Goal: Information Seeking & Learning: Get advice/opinions

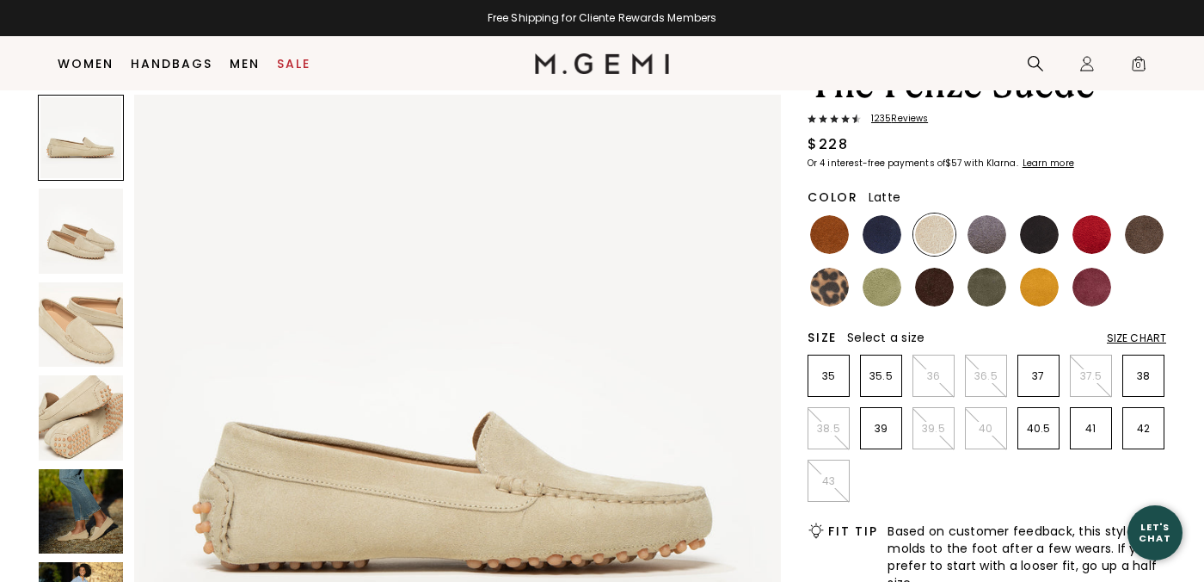
scroll to position [115, 0]
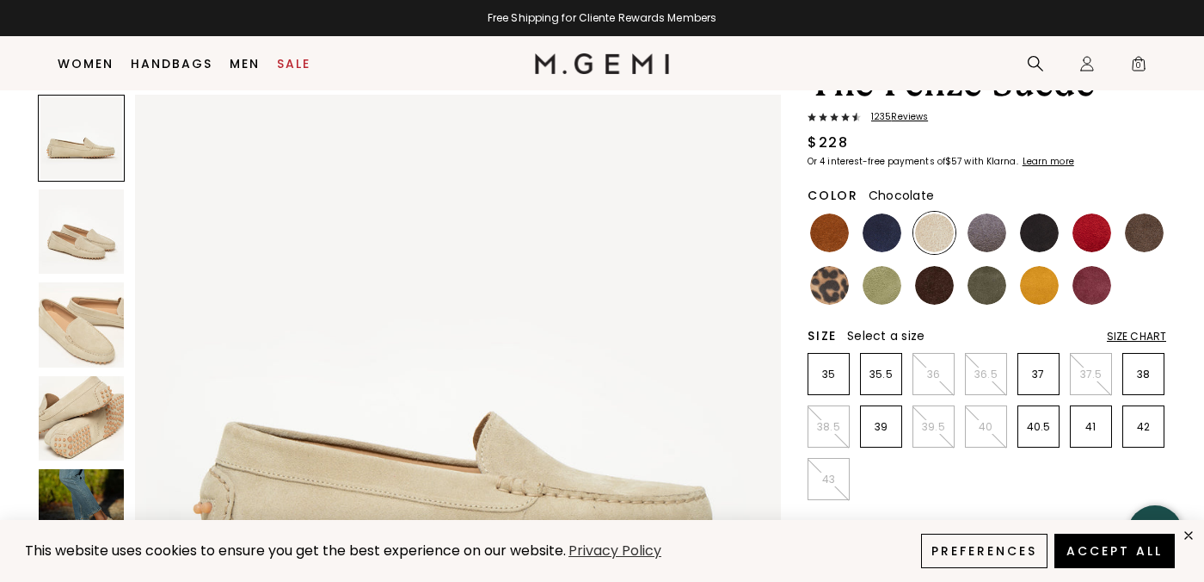
click at [942, 280] on img at bounding box center [934, 285] width 39 height 39
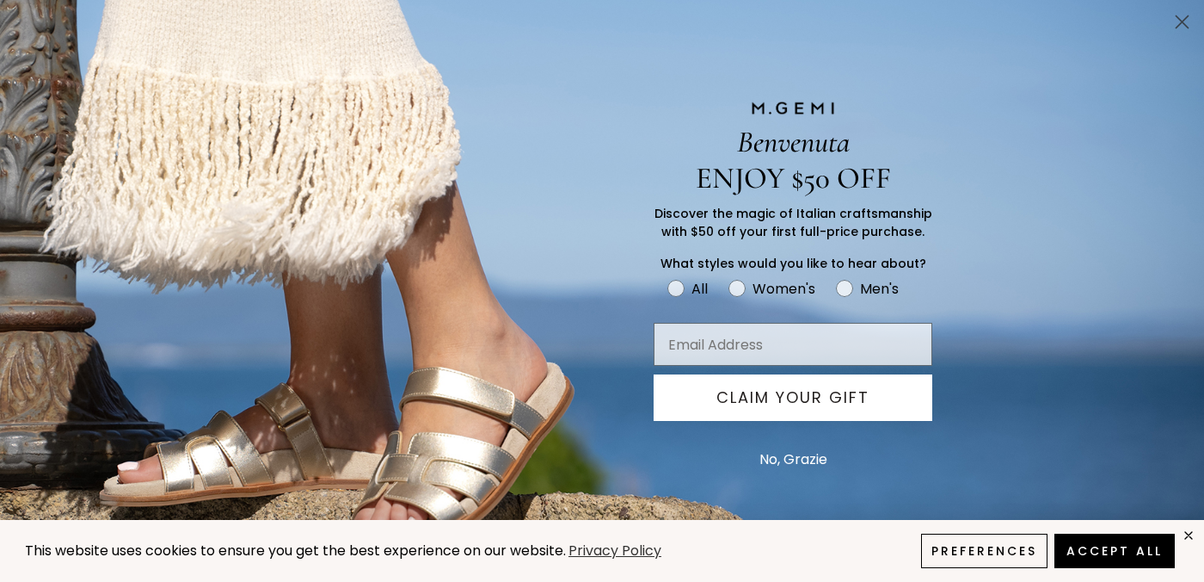
click at [1188, 9] on circle "Close dialog" at bounding box center [1182, 22] width 28 height 28
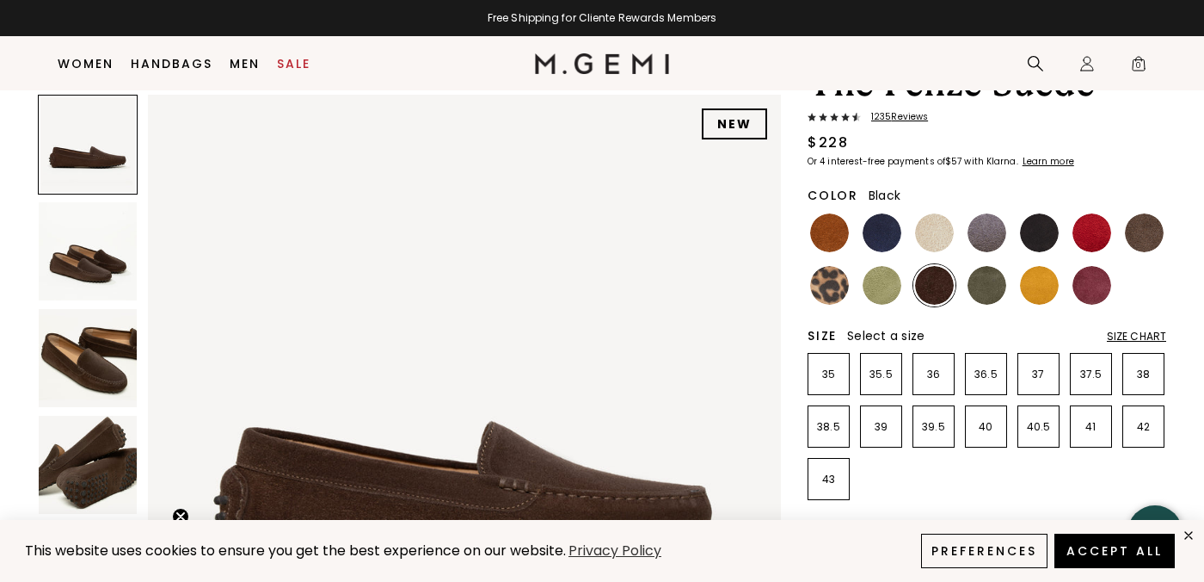
click at [1034, 231] on img at bounding box center [1039, 232] width 39 height 39
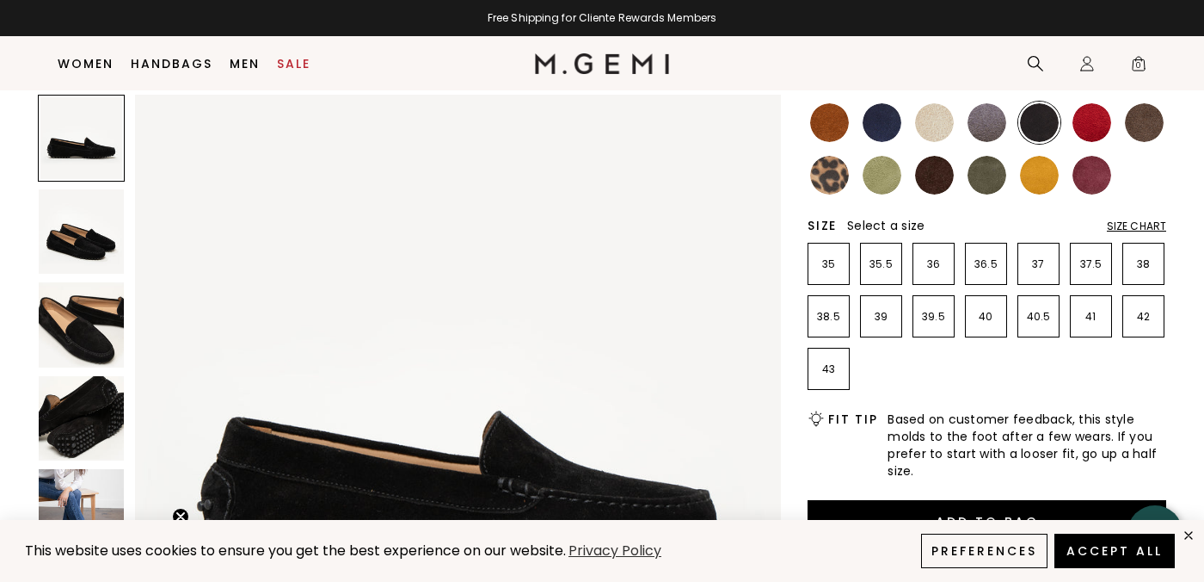
scroll to position [232, 0]
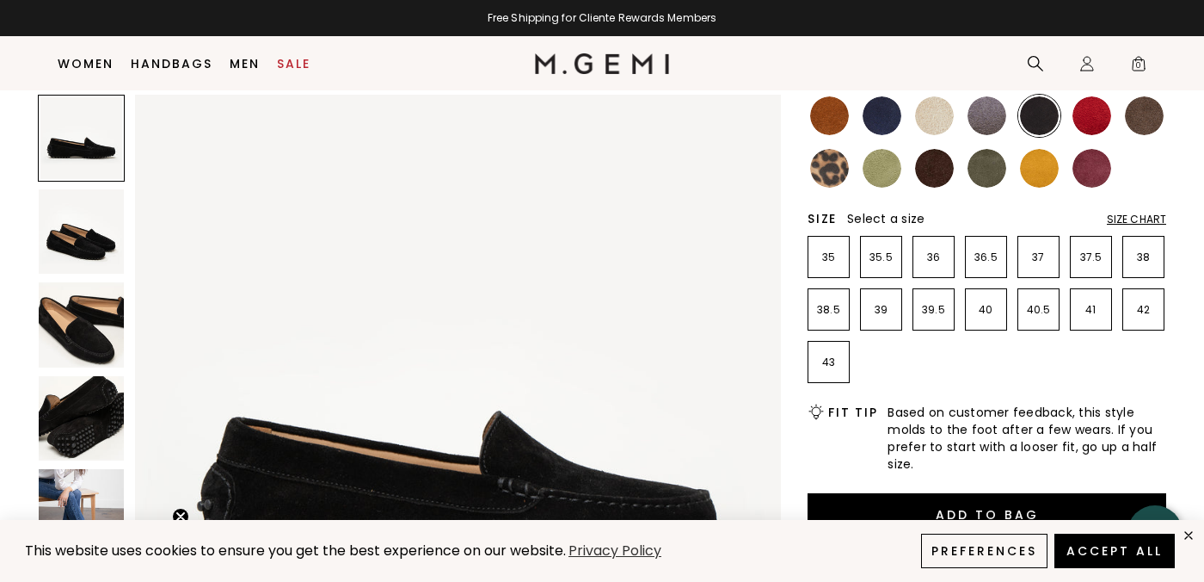
click at [96, 237] on img at bounding box center [81, 231] width 85 height 85
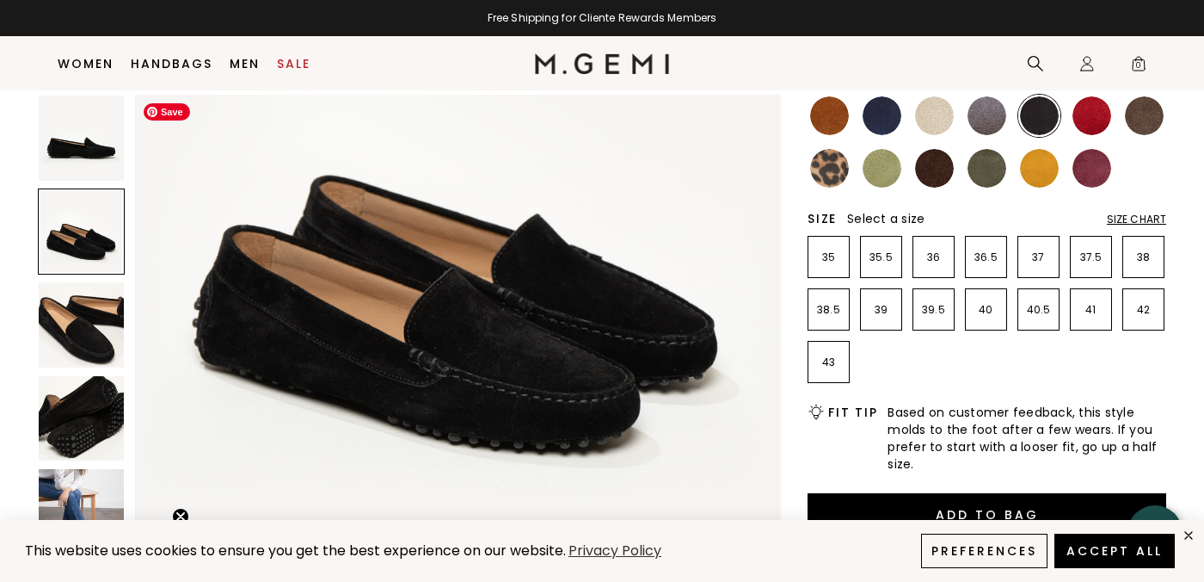
scroll to position [932, 0]
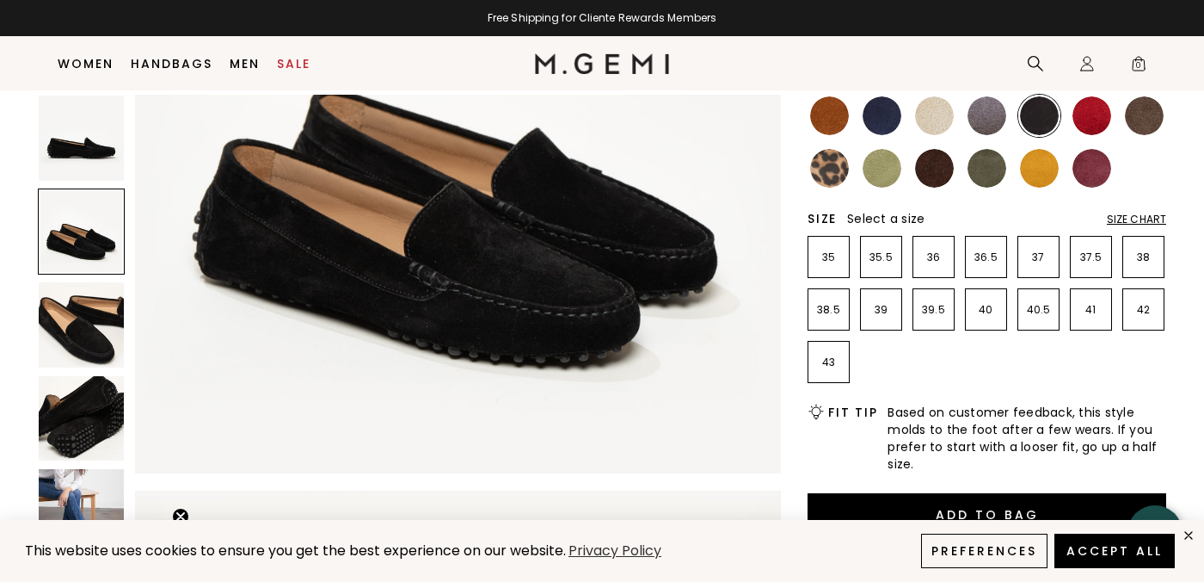
click at [982, 102] on img at bounding box center [987, 115] width 39 height 39
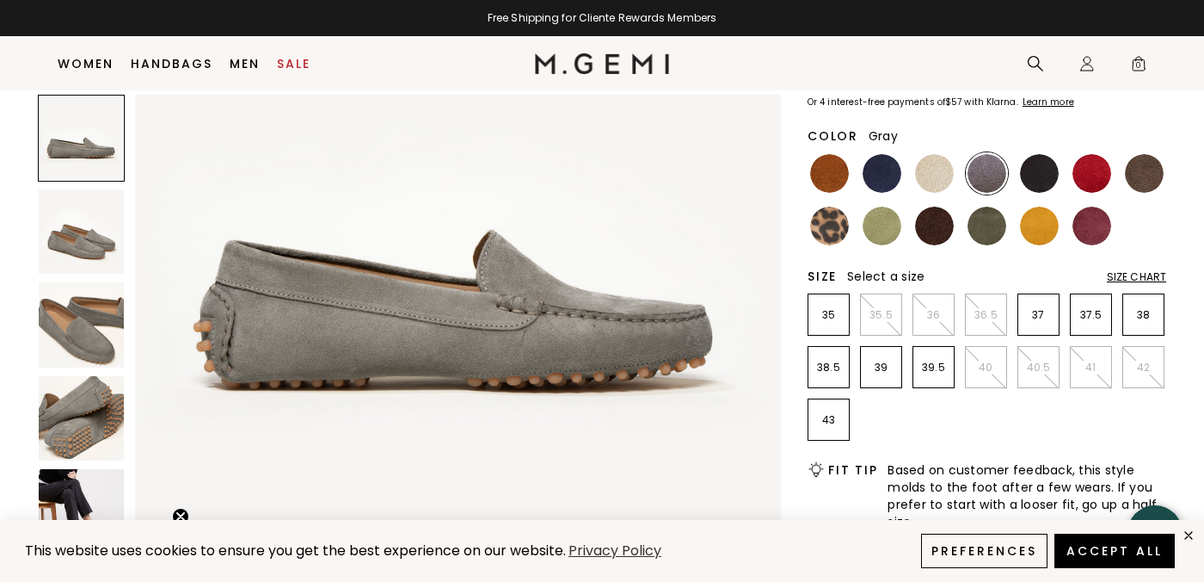
scroll to position [177, 0]
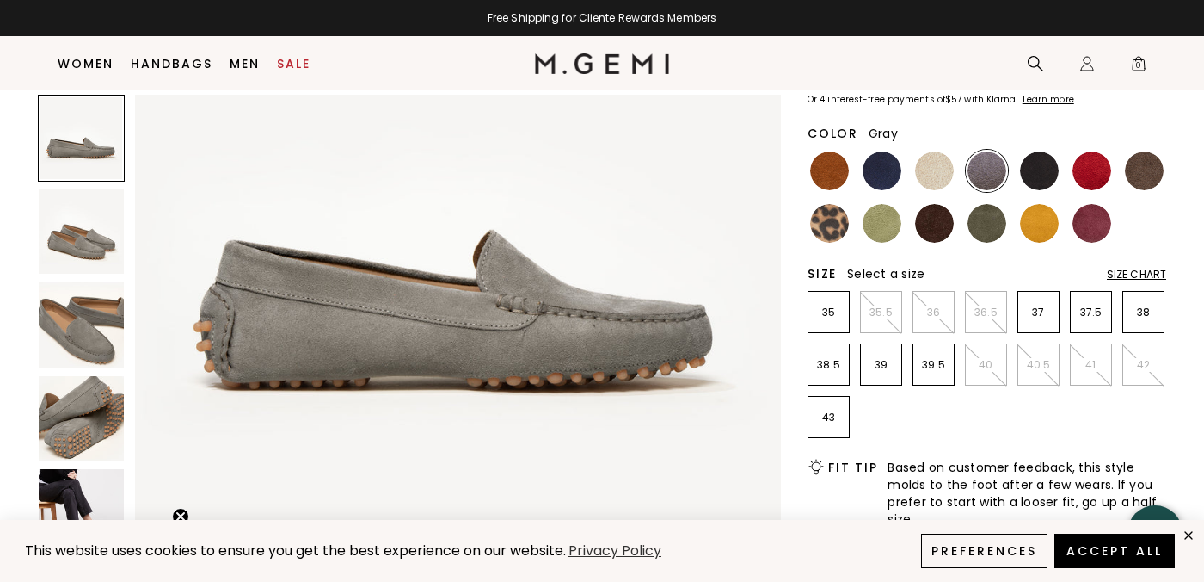
click at [114, 412] on img at bounding box center [81, 418] width 85 height 85
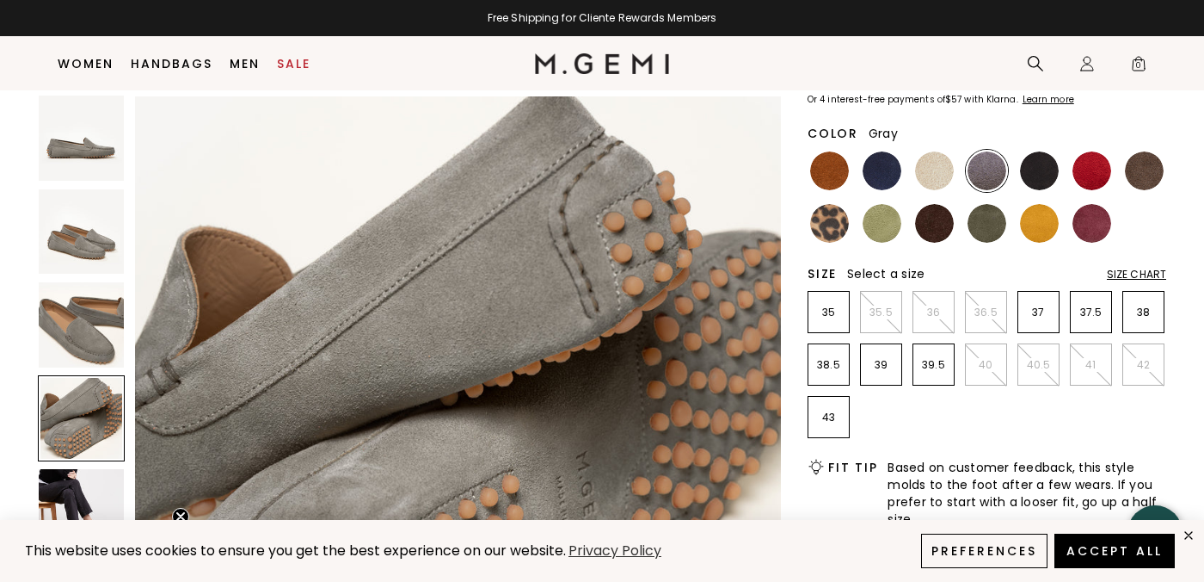
scroll to position [1992, 0]
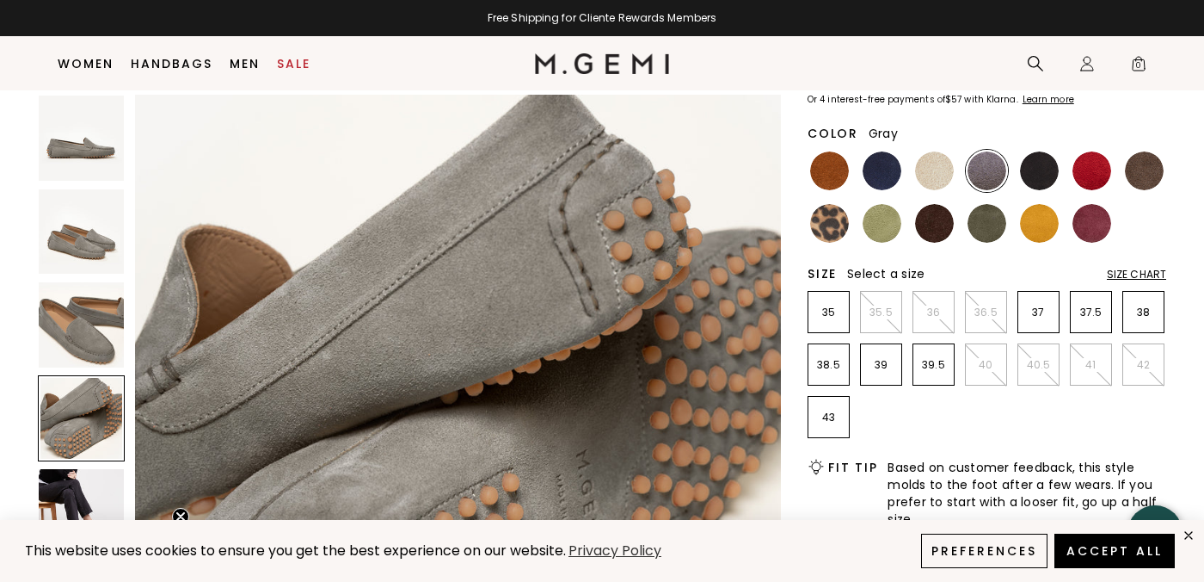
click at [84, 491] on img at bounding box center [81, 511] width 85 height 85
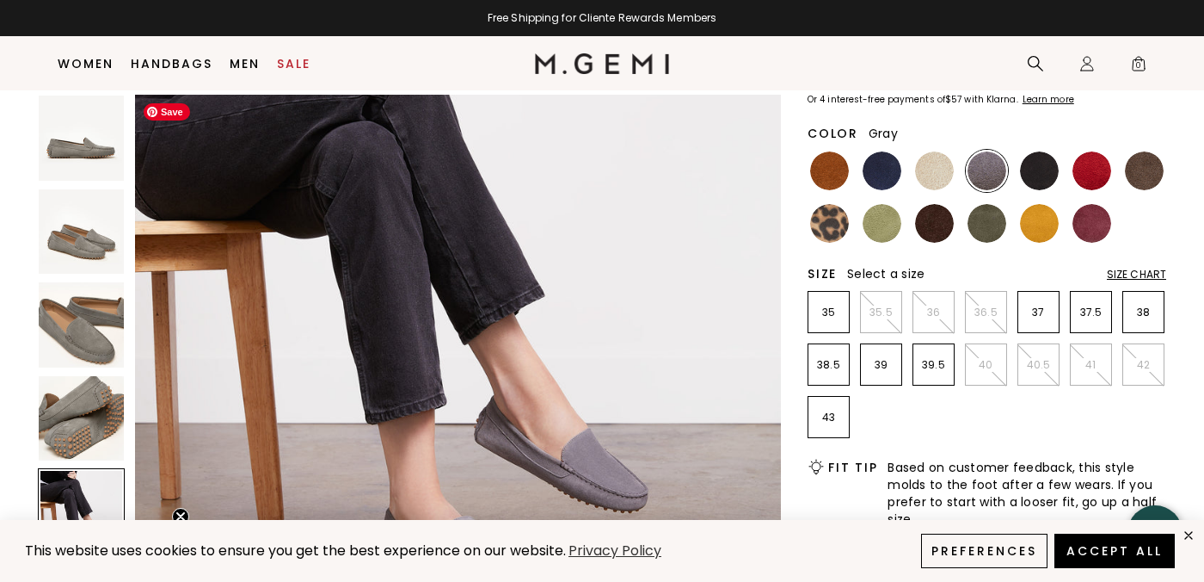
scroll to position [2782, 0]
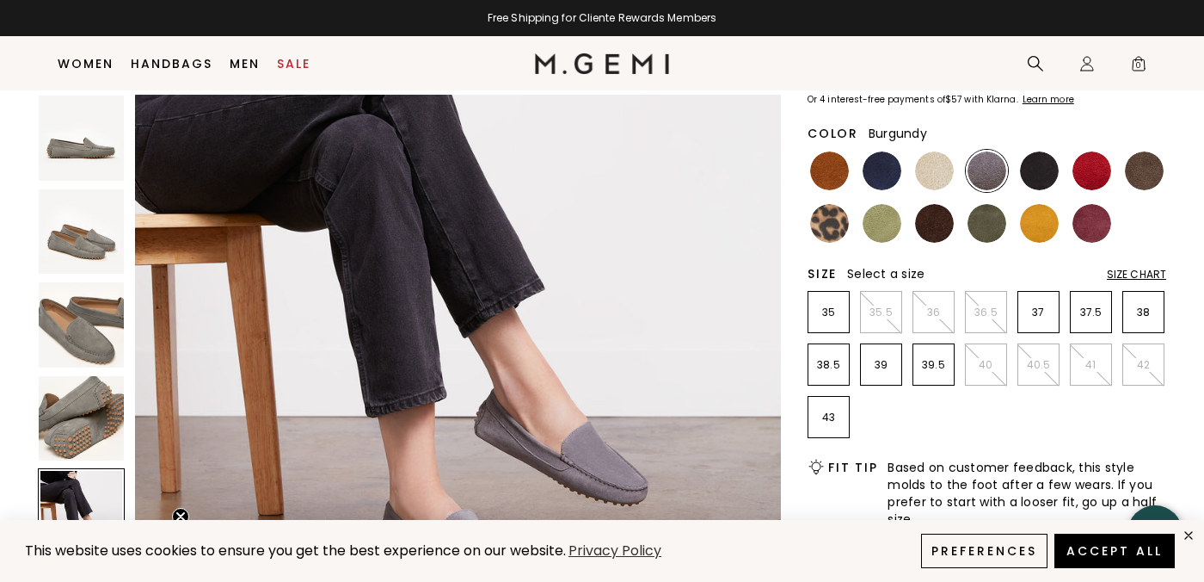
click at [1088, 230] on img at bounding box center [1092, 223] width 39 height 39
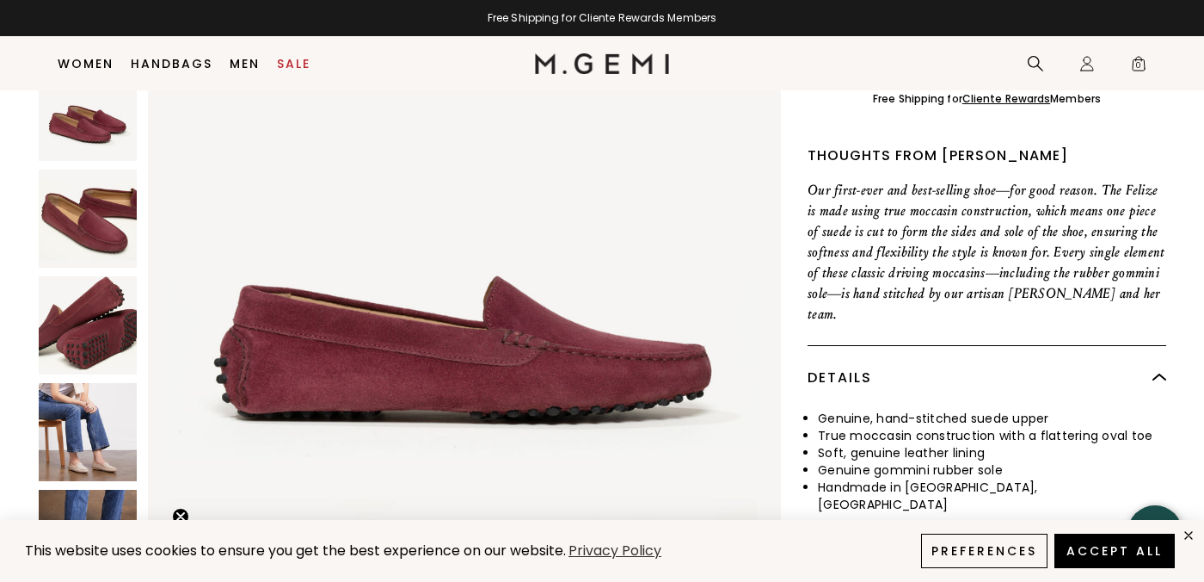
scroll to position [760, 0]
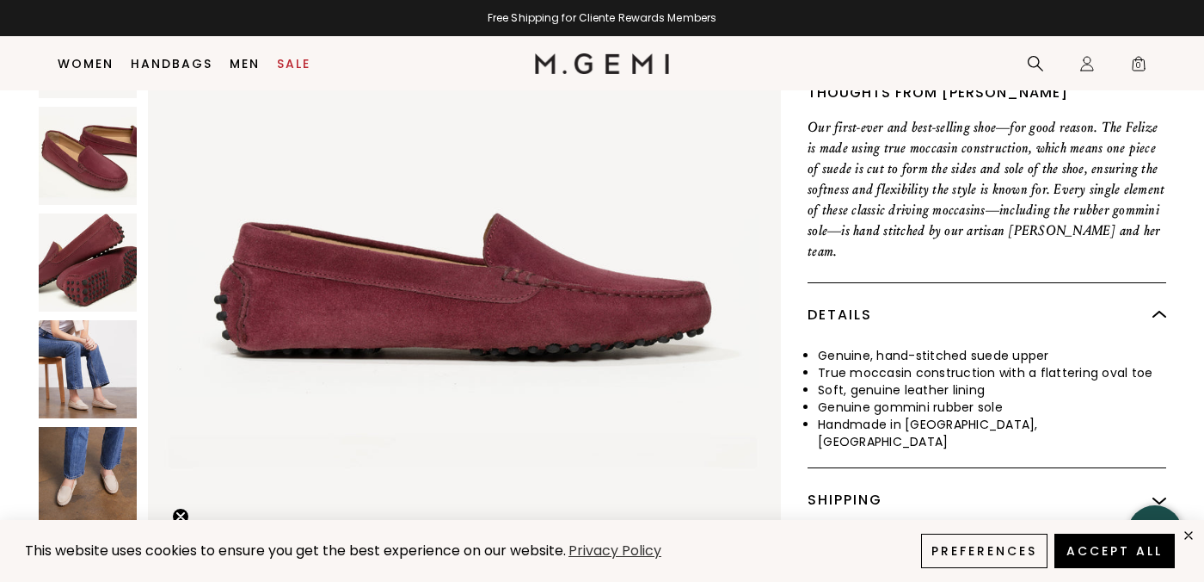
click at [90, 320] on img at bounding box center [88, 369] width 98 height 98
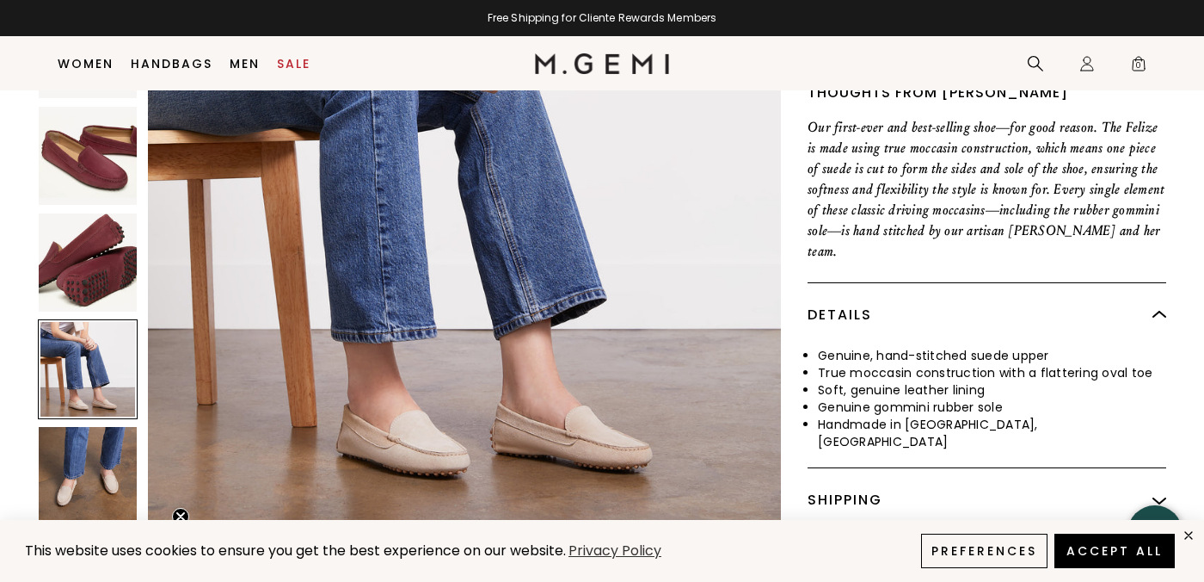
scroll to position [2602, 0]
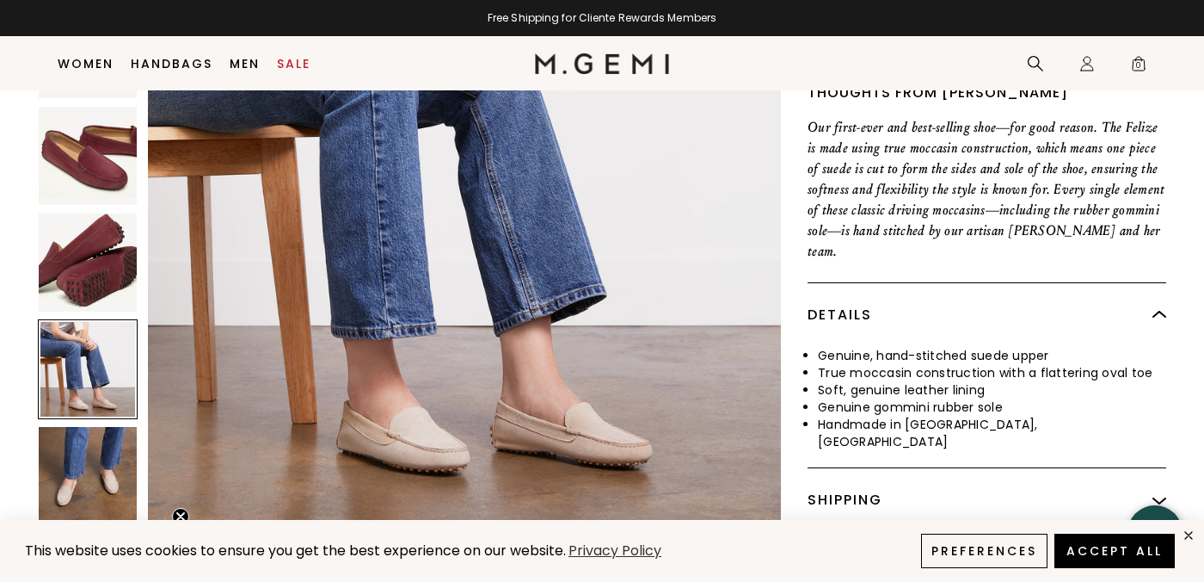
click at [90, 251] on img at bounding box center [88, 262] width 98 height 98
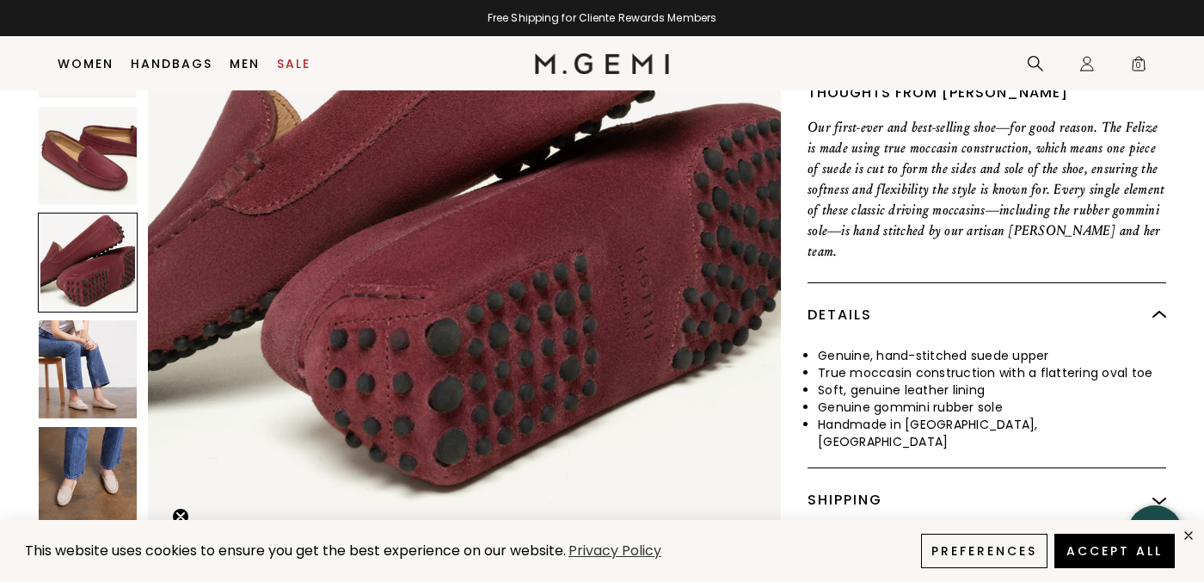
click at [88, 155] on img at bounding box center [88, 156] width 98 height 98
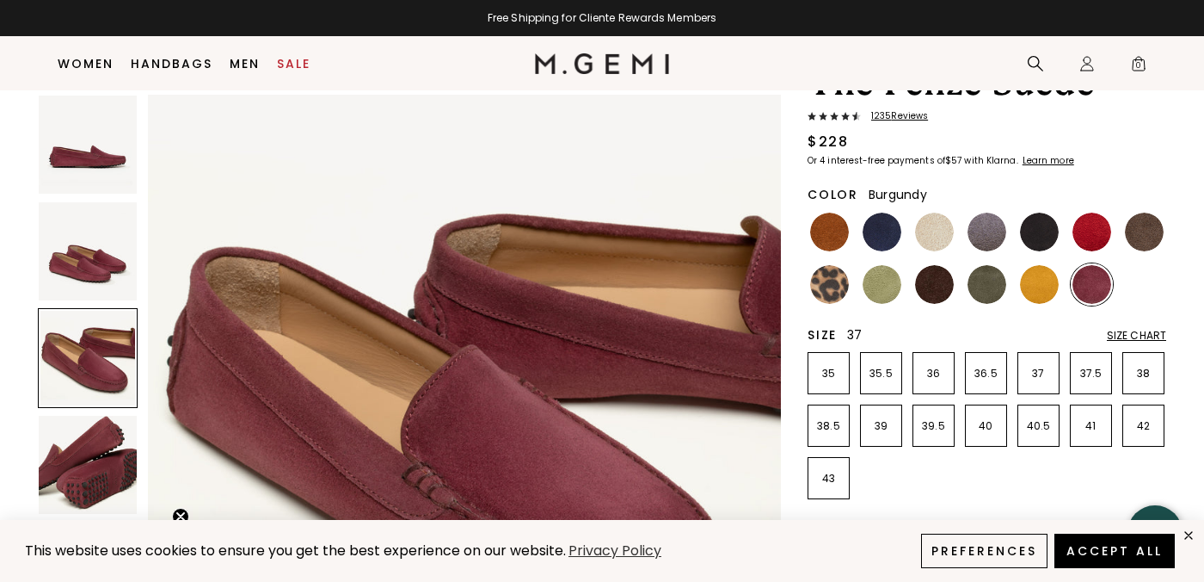
scroll to position [113, 0]
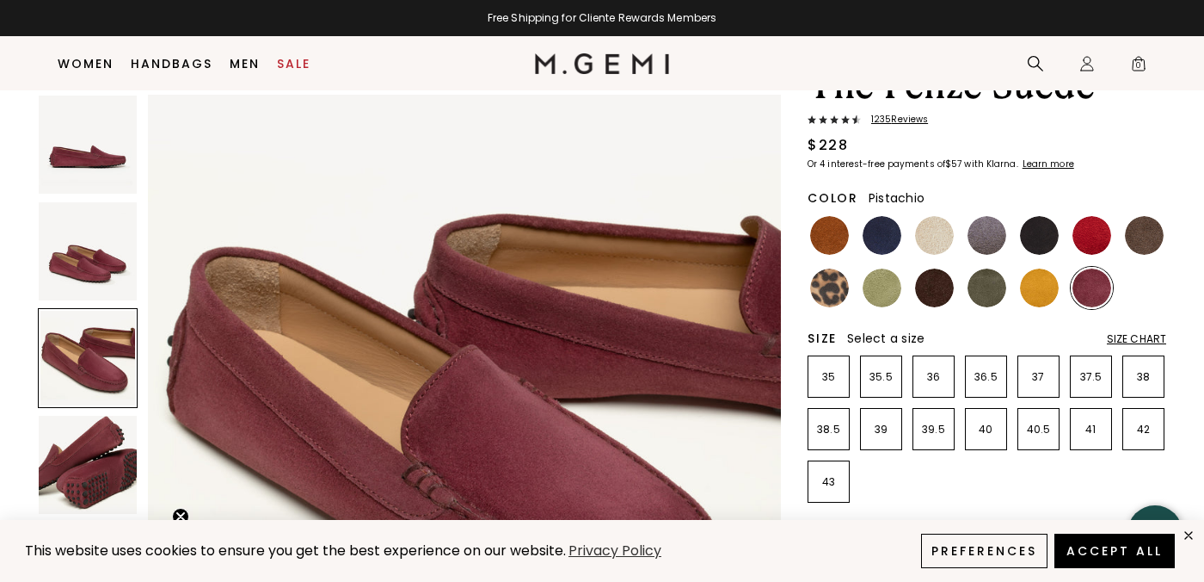
click at [877, 286] on img at bounding box center [882, 287] width 39 height 39
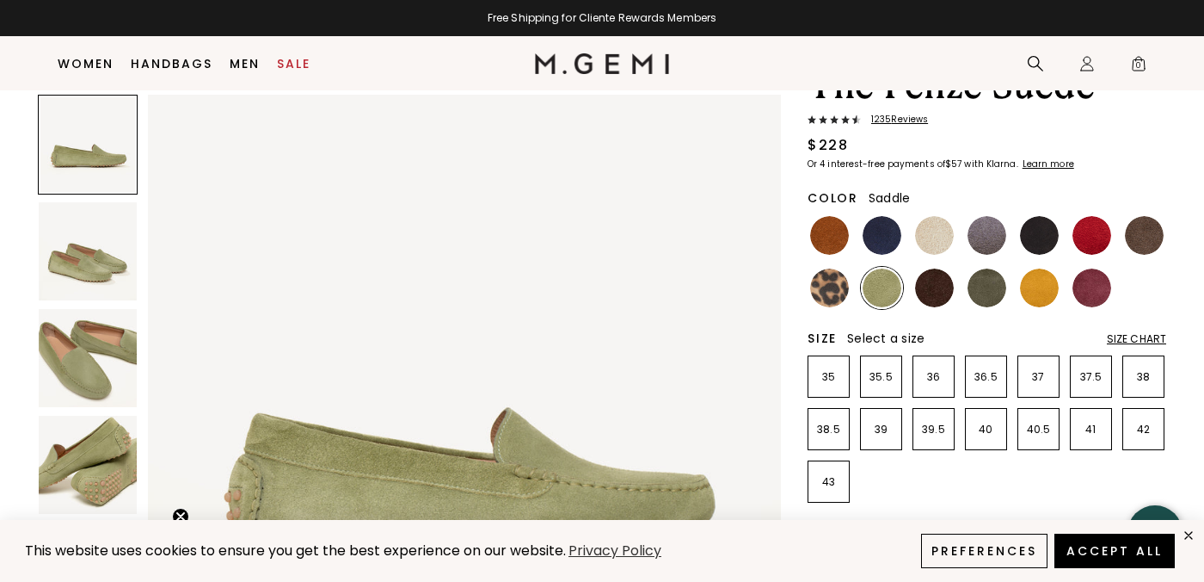
click at [828, 241] on img at bounding box center [829, 235] width 39 height 39
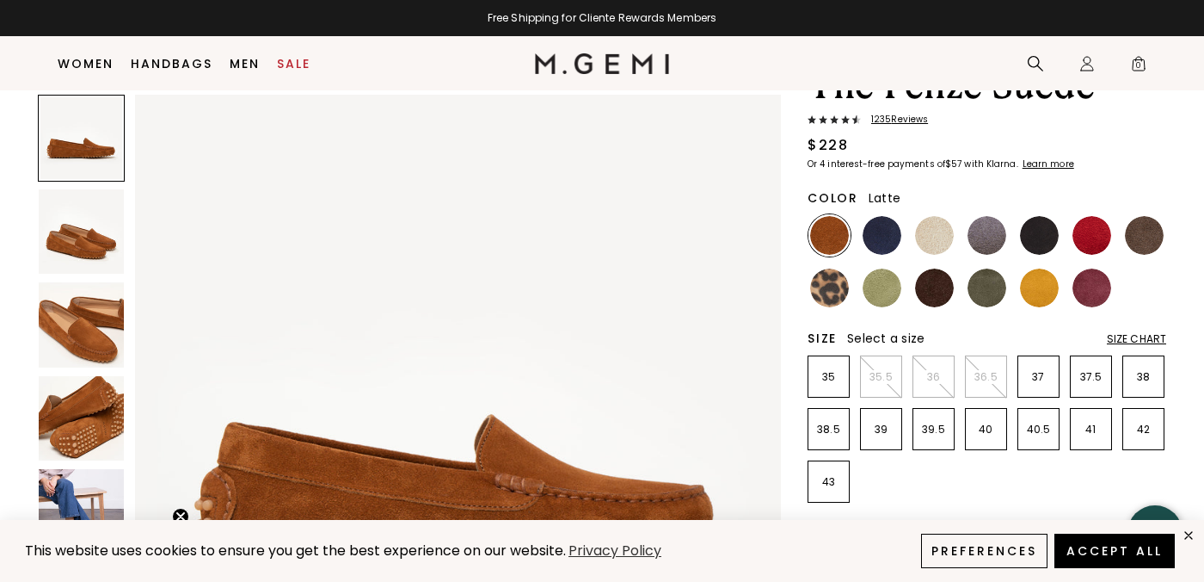
click at [939, 231] on img at bounding box center [934, 235] width 39 height 39
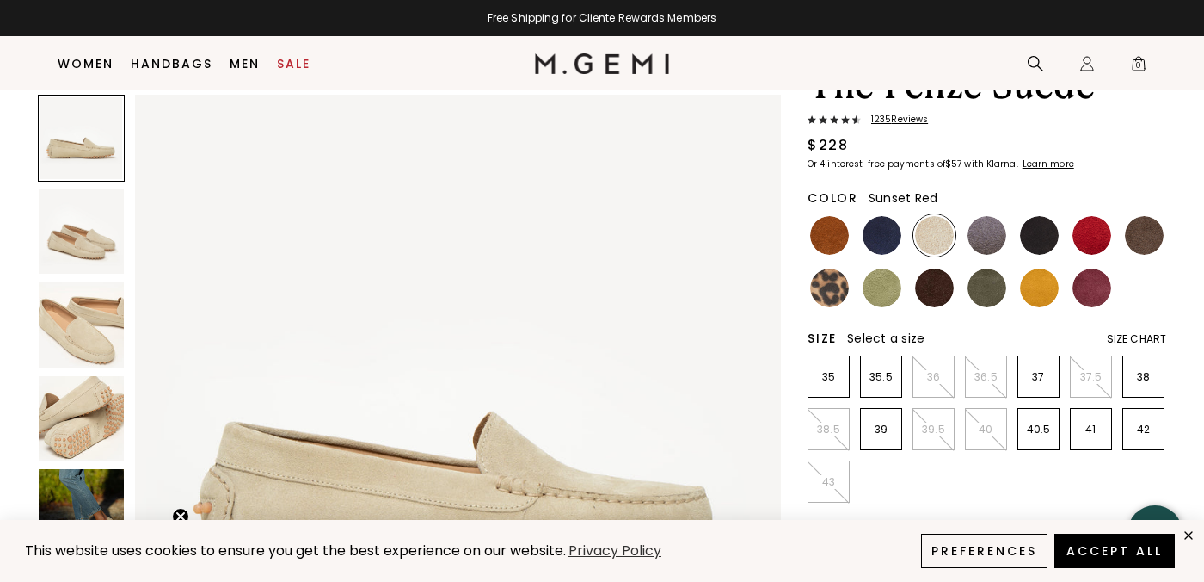
click at [1102, 230] on img at bounding box center [1092, 235] width 39 height 39
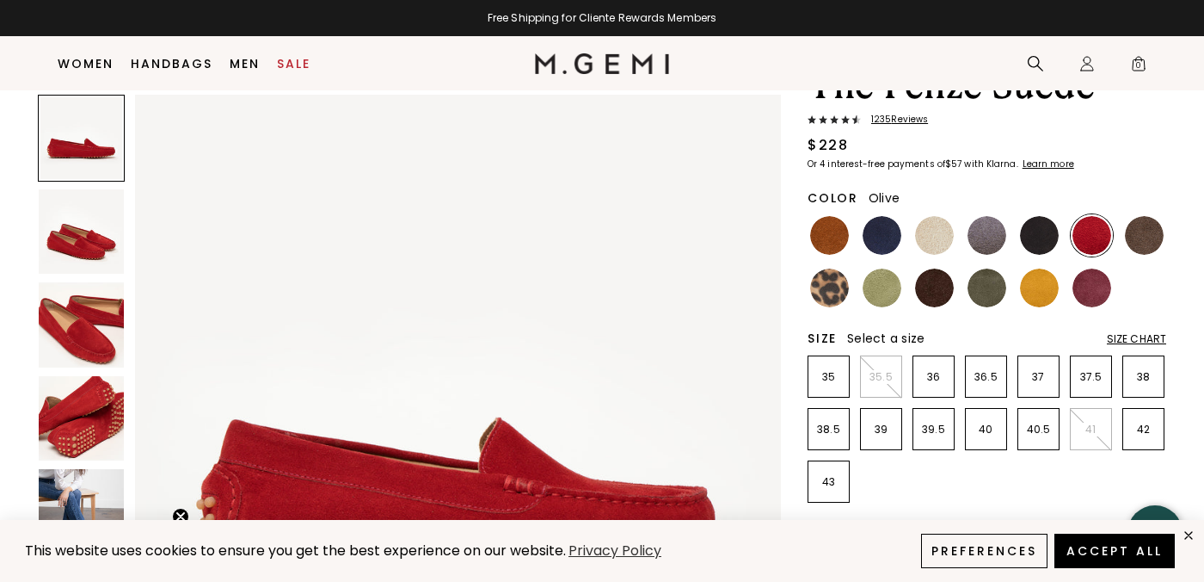
click at [991, 293] on img at bounding box center [987, 287] width 39 height 39
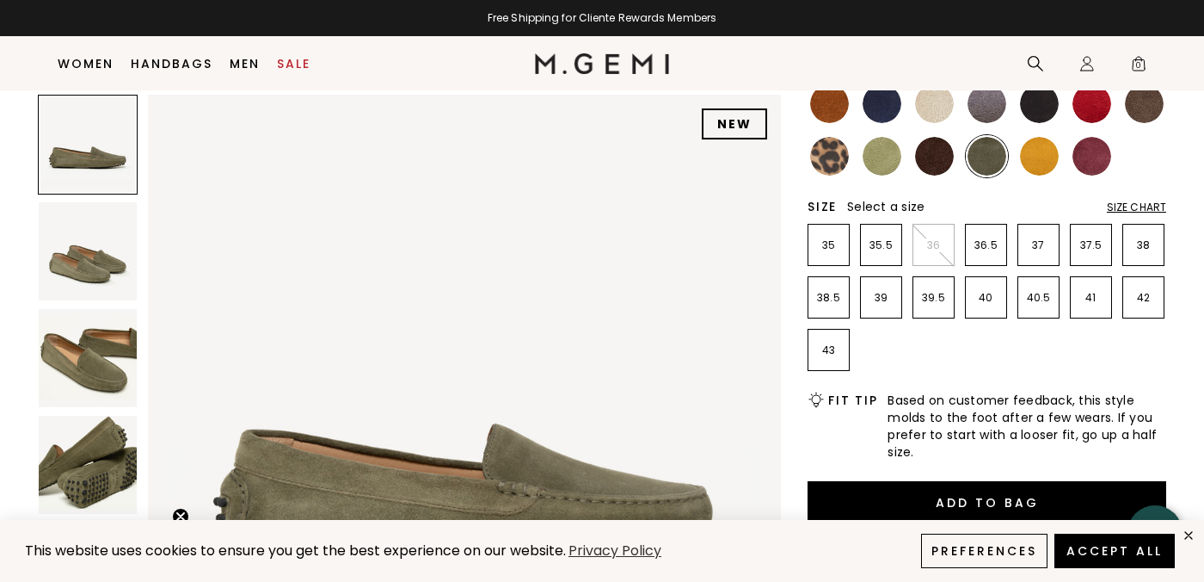
scroll to position [250, 0]
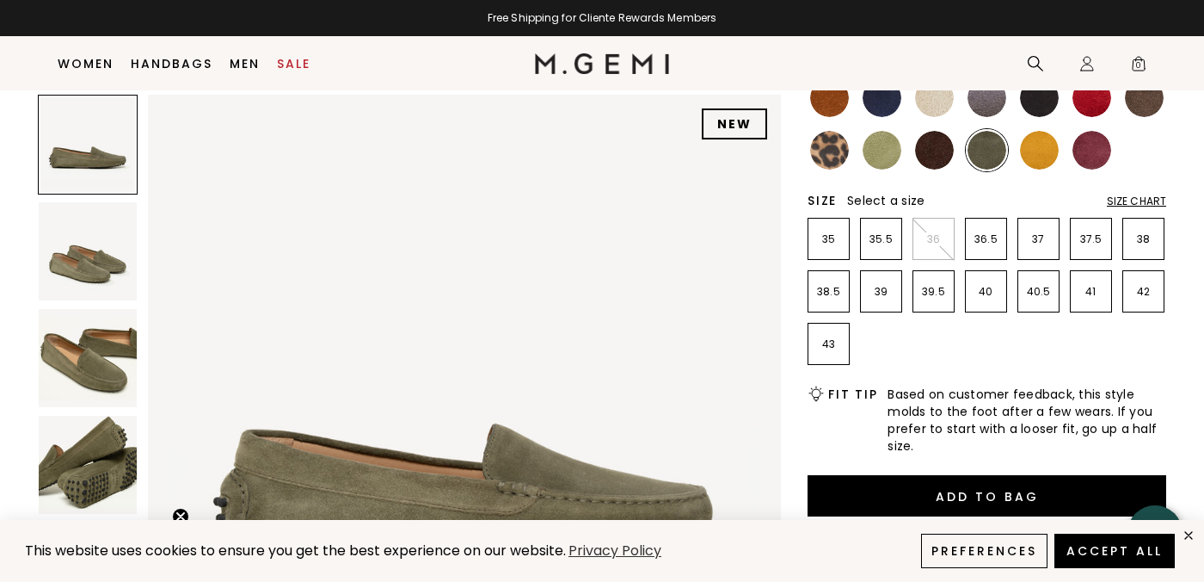
click at [95, 219] on img at bounding box center [88, 251] width 98 height 98
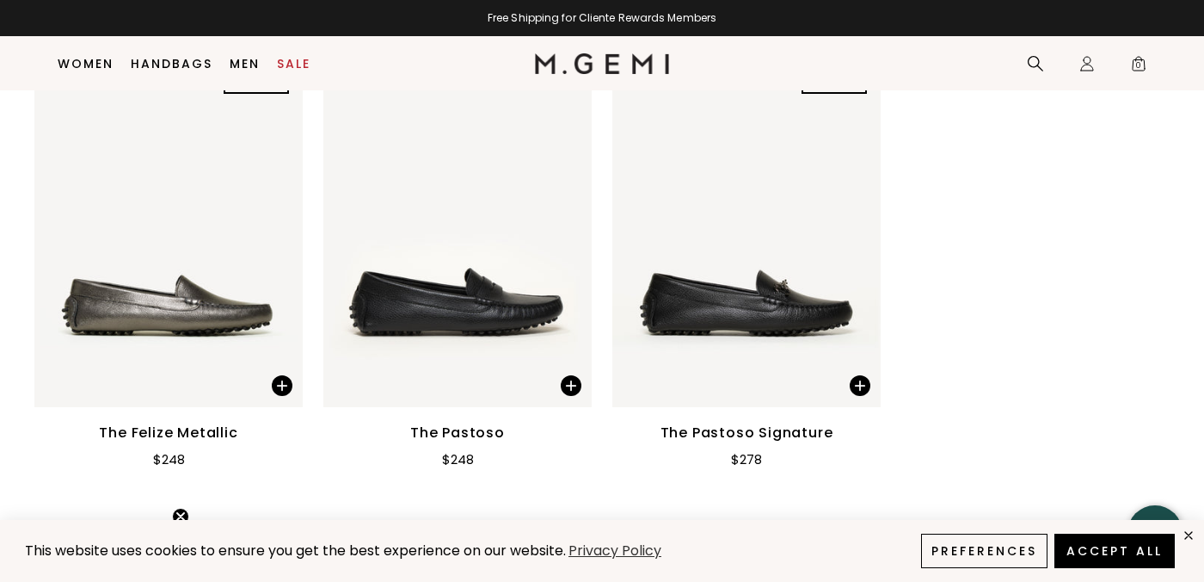
scroll to position [2318, 0]
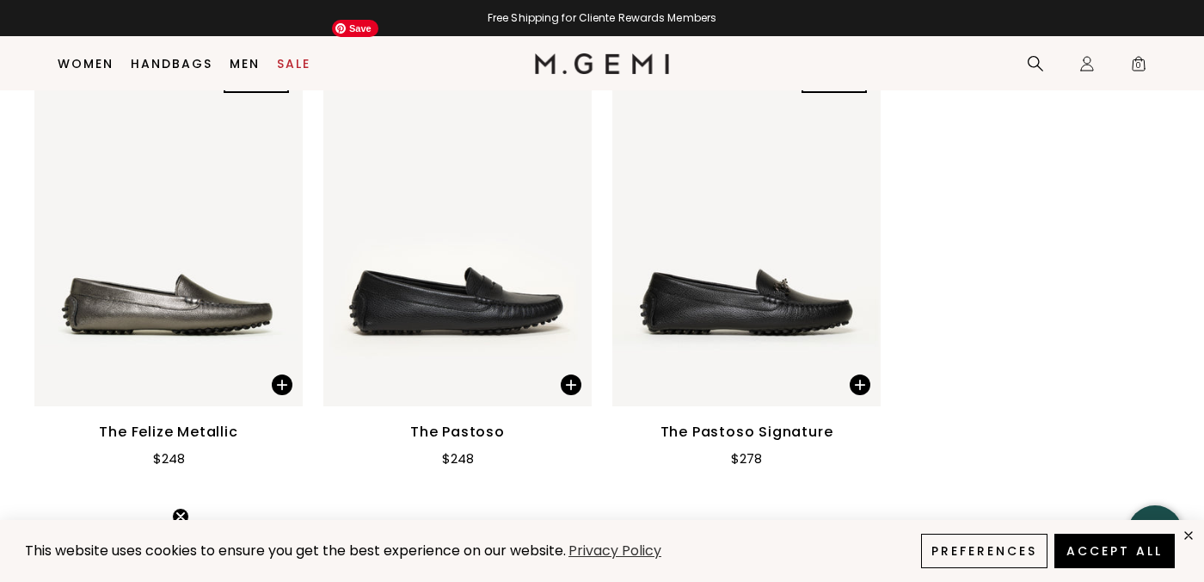
click at [462, 281] on img at bounding box center [457, 227] width 268 height 358
click at [456, 422] on div "The Pastoso" at bounding box center [457, 432] width 95 height 21
click at [473, 291] on img at bounding box center [457, 227] width 268 height 358
click at [573, 374] on span at bounding box center [571, 384] width 21 height 21
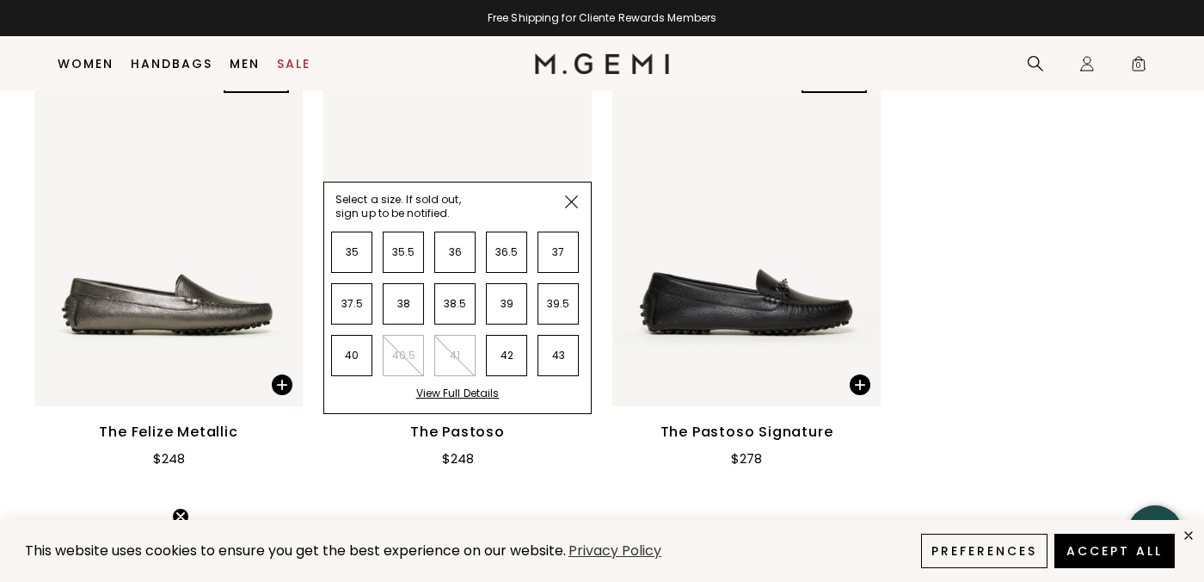
click at [451, 386] on div "View Full Details" at bounding box center [457, 399] width 83 height 27
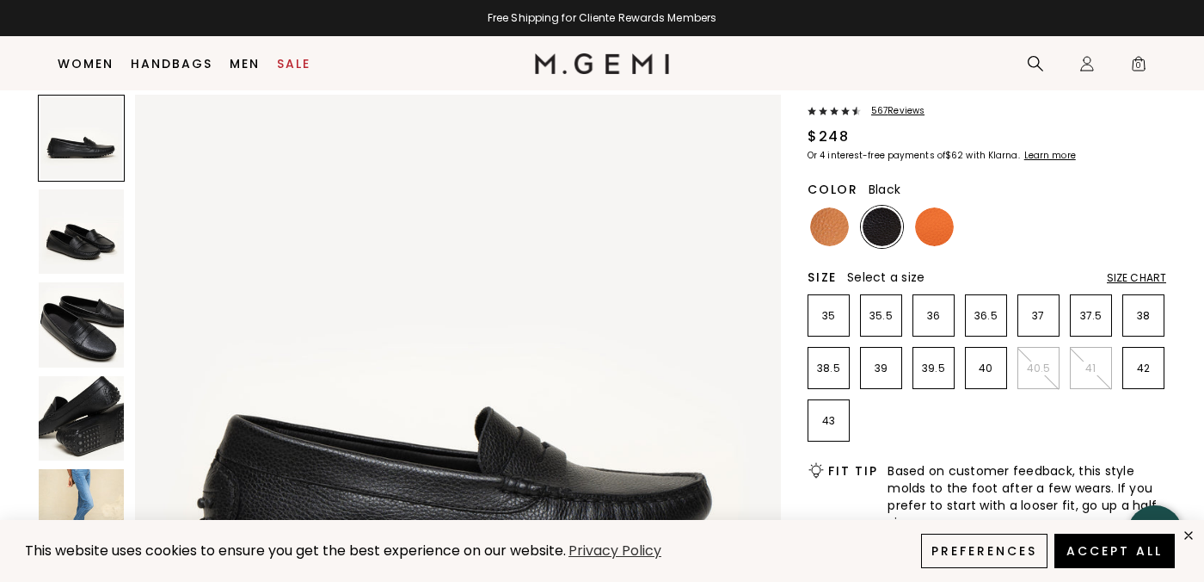
scroll to position [103, 0]
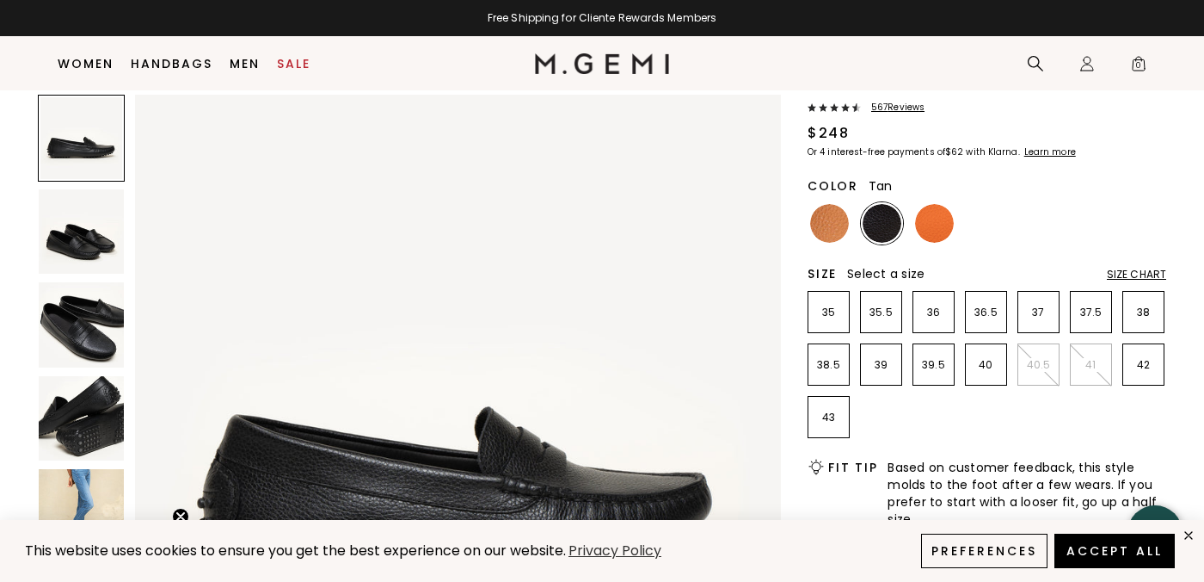
click at [835, 225] on img at bounding box center [829, 223] width 39 height 39
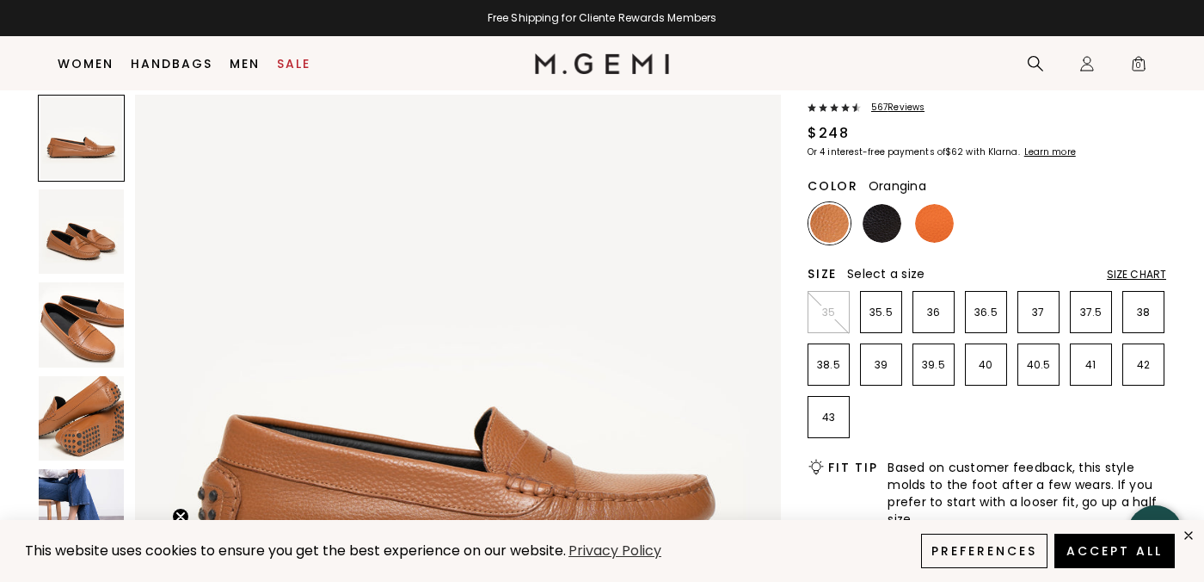
click at [936, 235] on img at bounding box center [934, 223] width 39 height 39
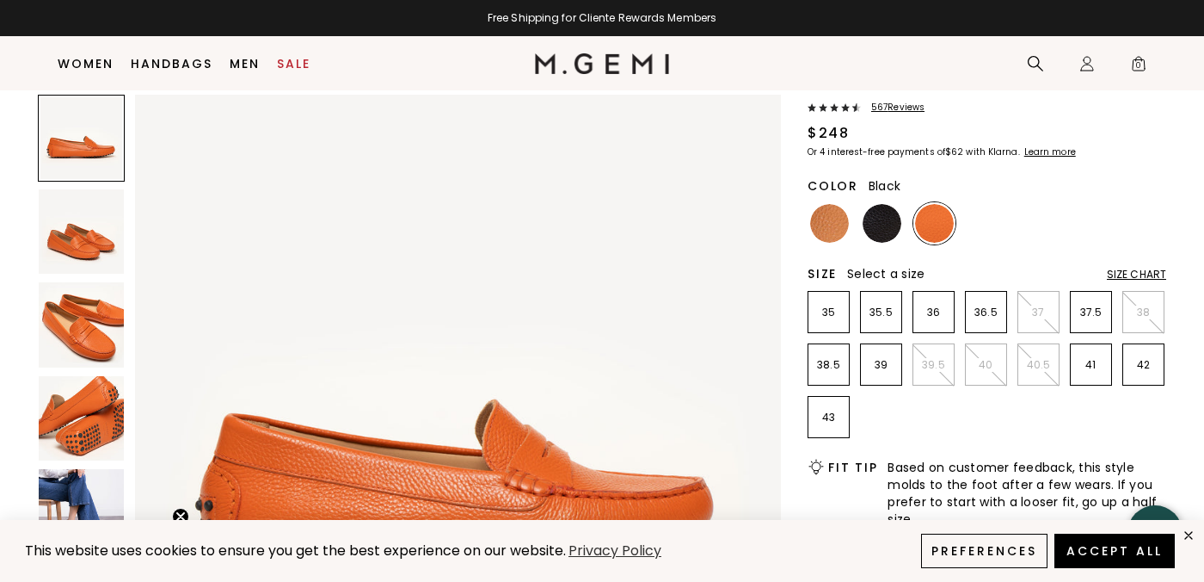
click at [878, 220] on img at bounding box center [882, 223] width 39 height 39
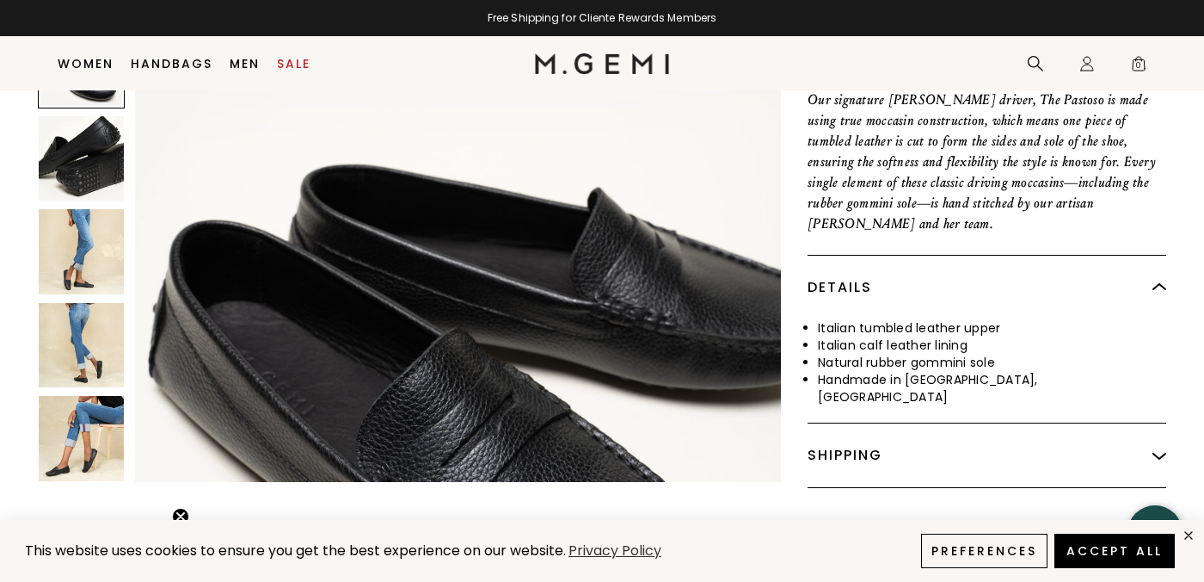
scroll to position [690, 0]
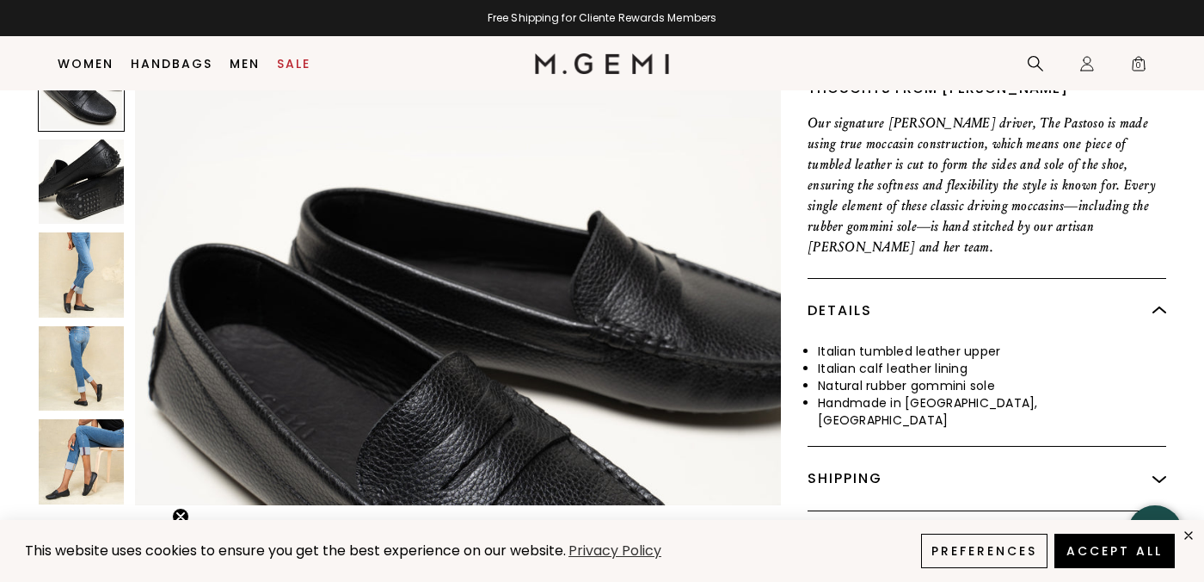
click at [77, 240] on img at bounding box center [81, 274] width 85 height 85
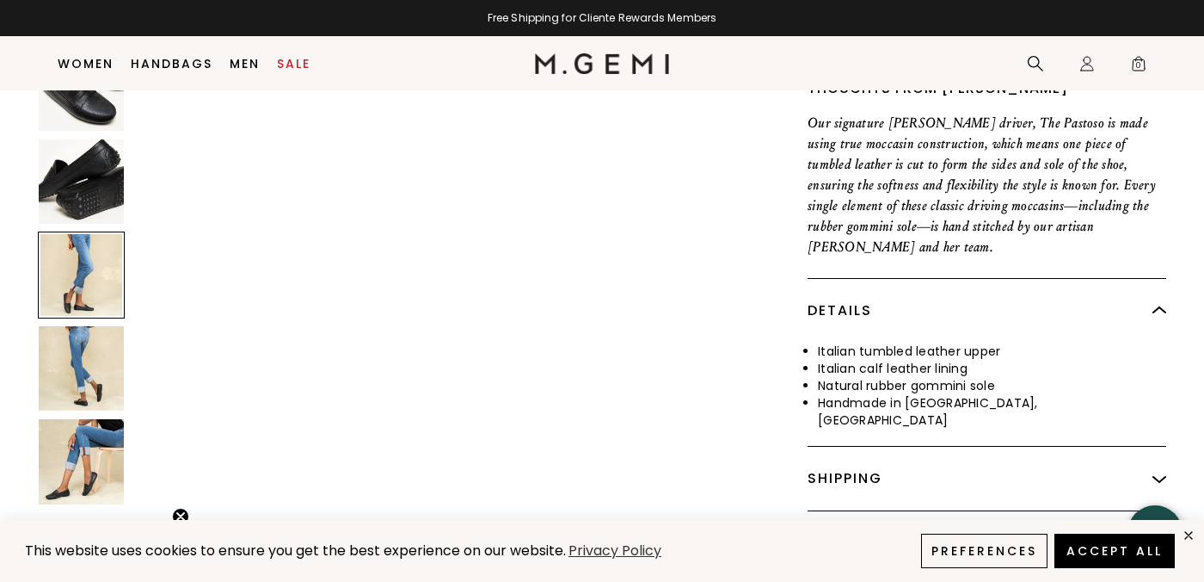
scroll to position [2655, 0]
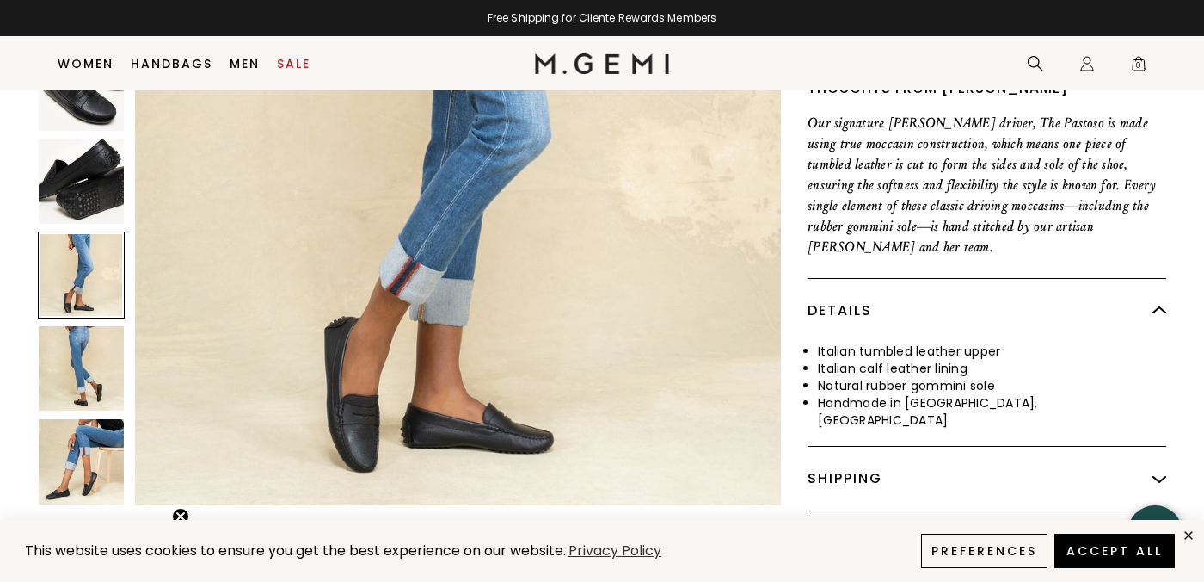
click at [92, 341] on img at bounding box center [81, 367] width 85 height 85
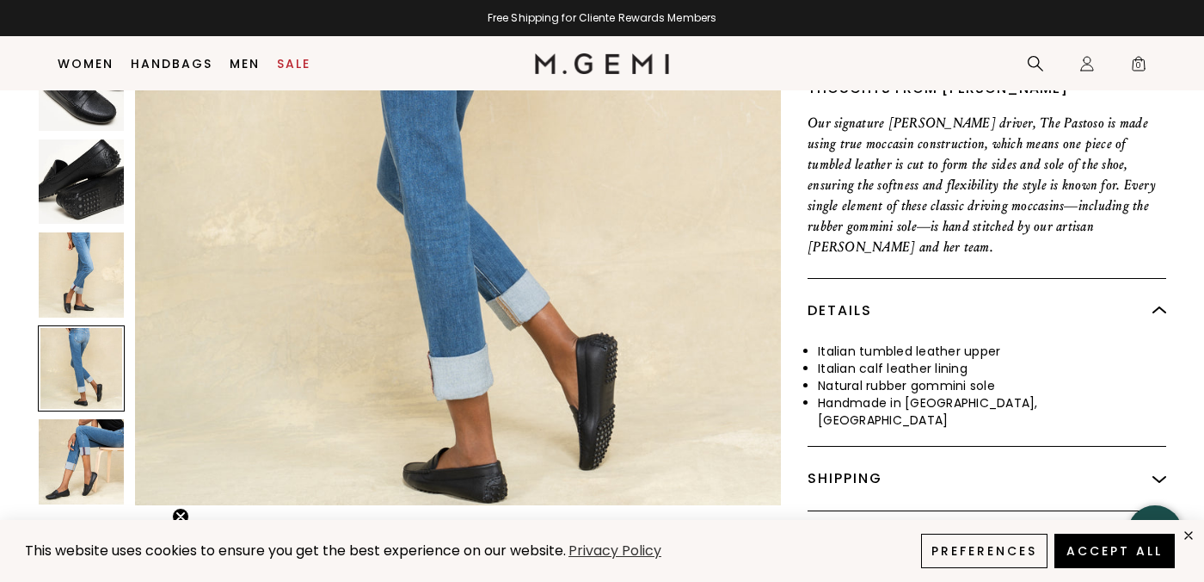
scroll to position [3319, 0]
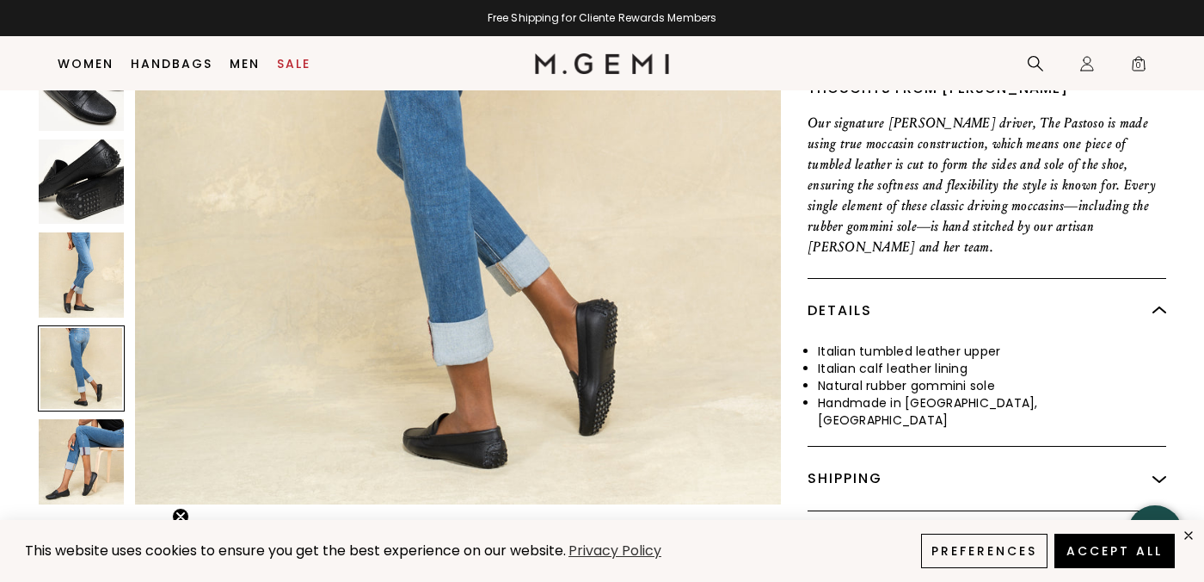
click at [93, 419] on img at bounding box center [81, 461] width 85 height 85
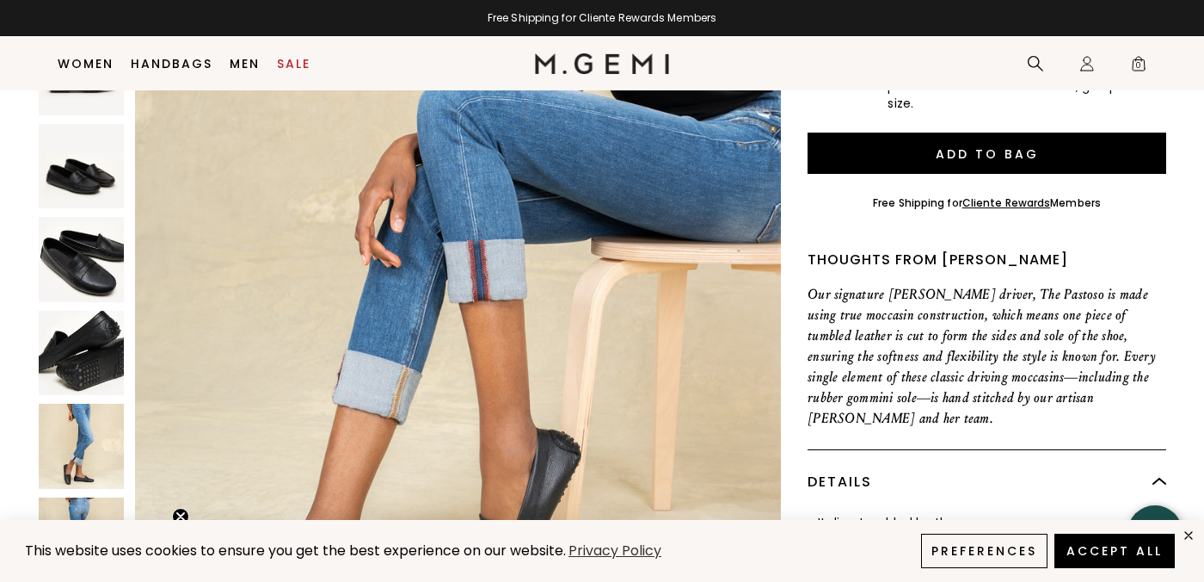
scroll to position [268, 0]
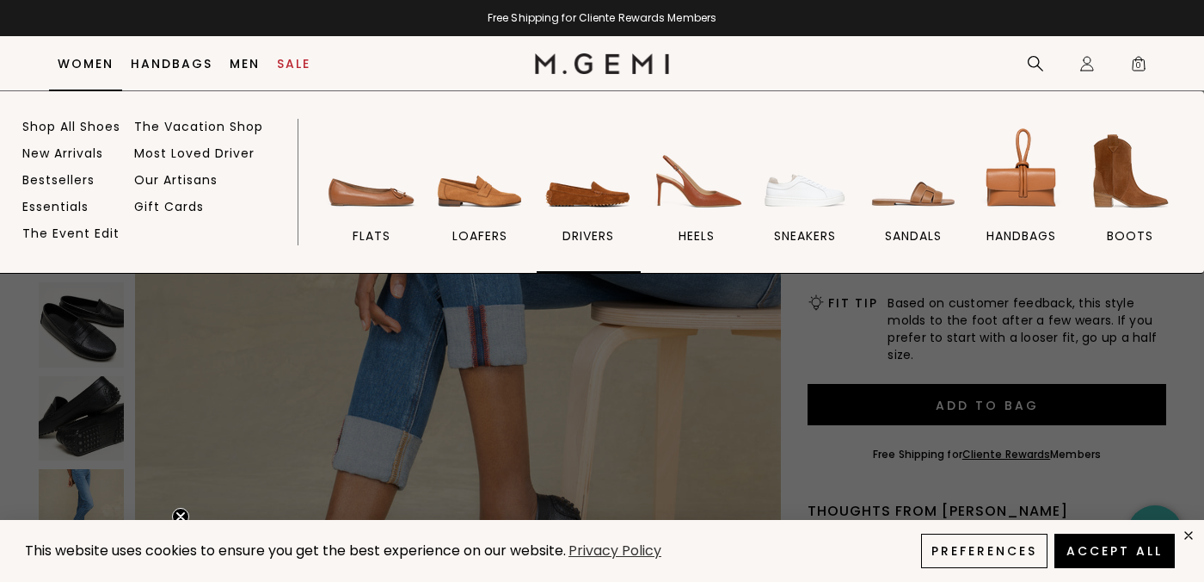
click at [582, 228] on span "drivers" at bounding box center [589, 235] width 52 height 15
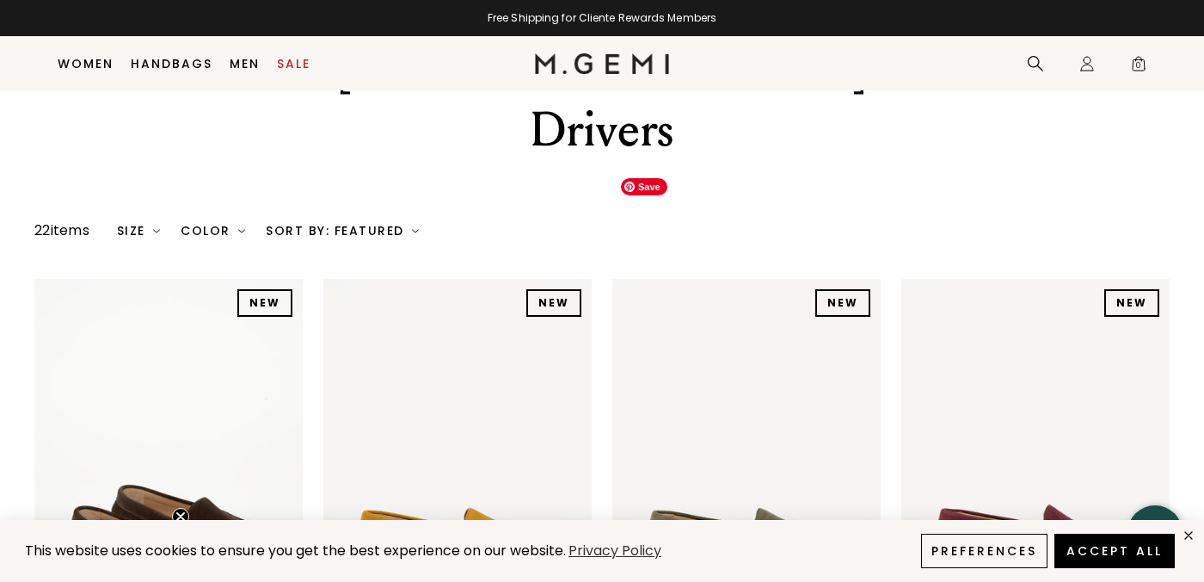
scroll to position [296, 0]
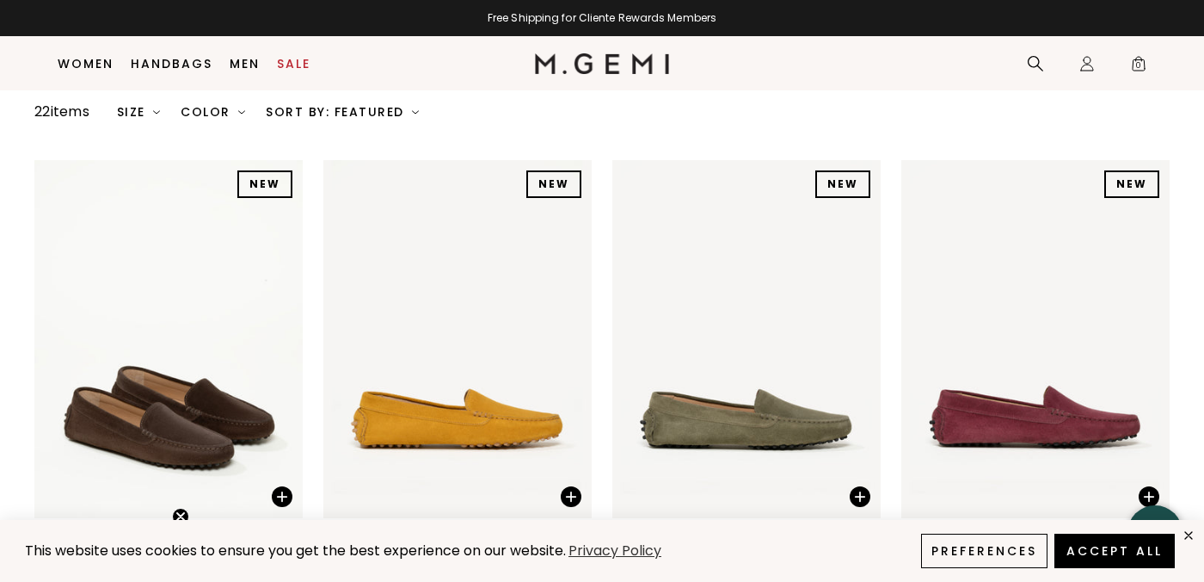
click at [755, 533] on div "The Felize Suede" at bounding box center [747, 543] width 126 height 21
click at [858, 486] on span at bounding box center [860, 496] width 21 height 21
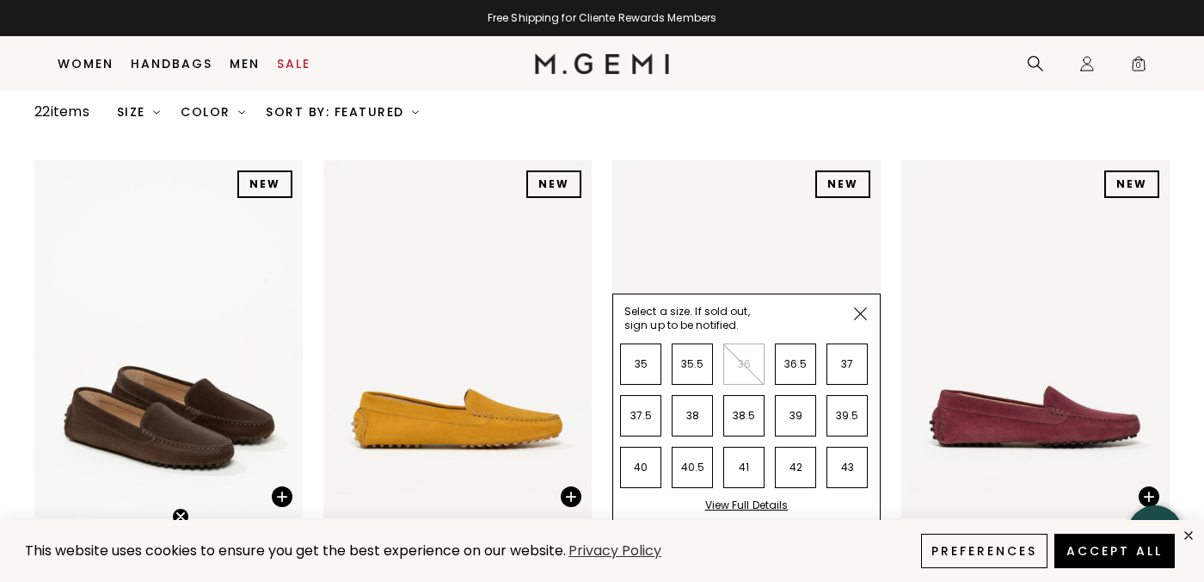
click at [752, 498] on div "View Full Details" at bounding box center [746, 511] width 83 height 27
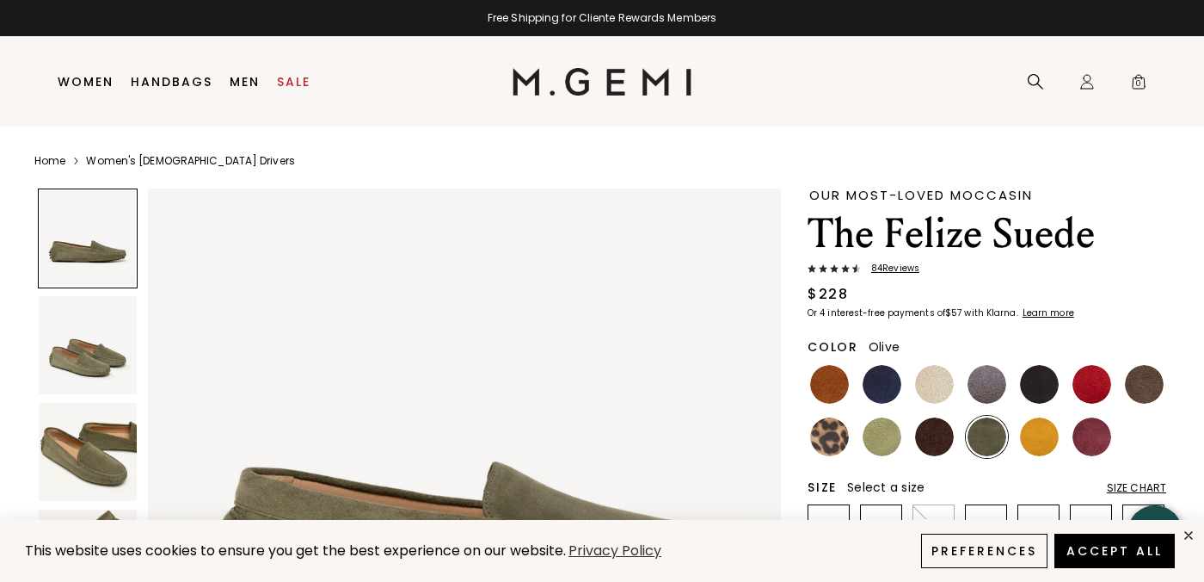
scroll to position [70, 0]
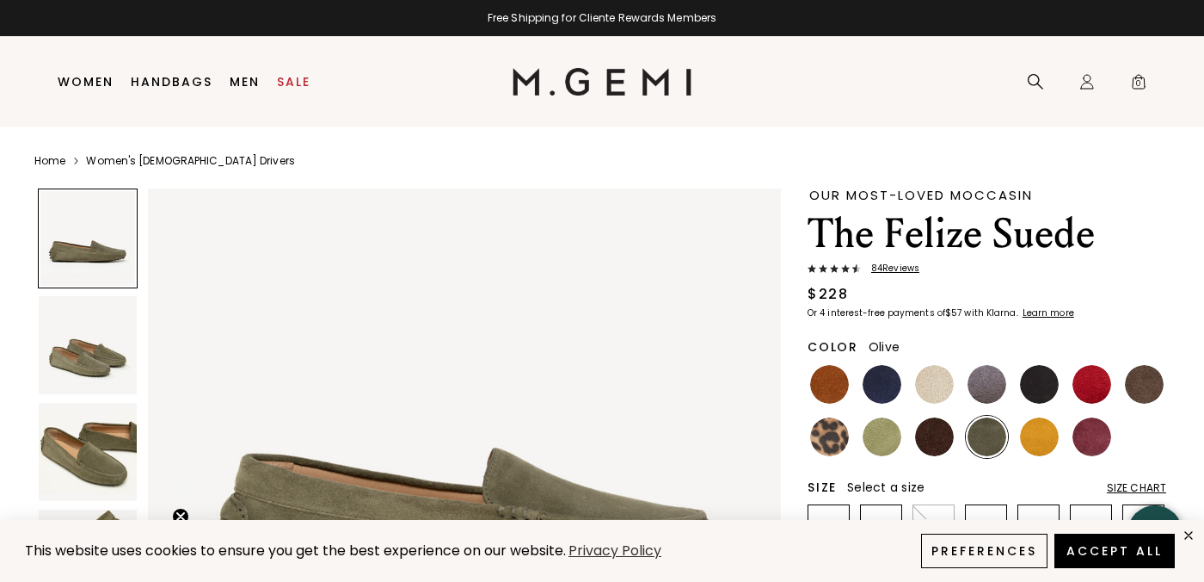
click at [901, 268] on span "84 Review s" at bounding box center [890, 268] width 59 height 10
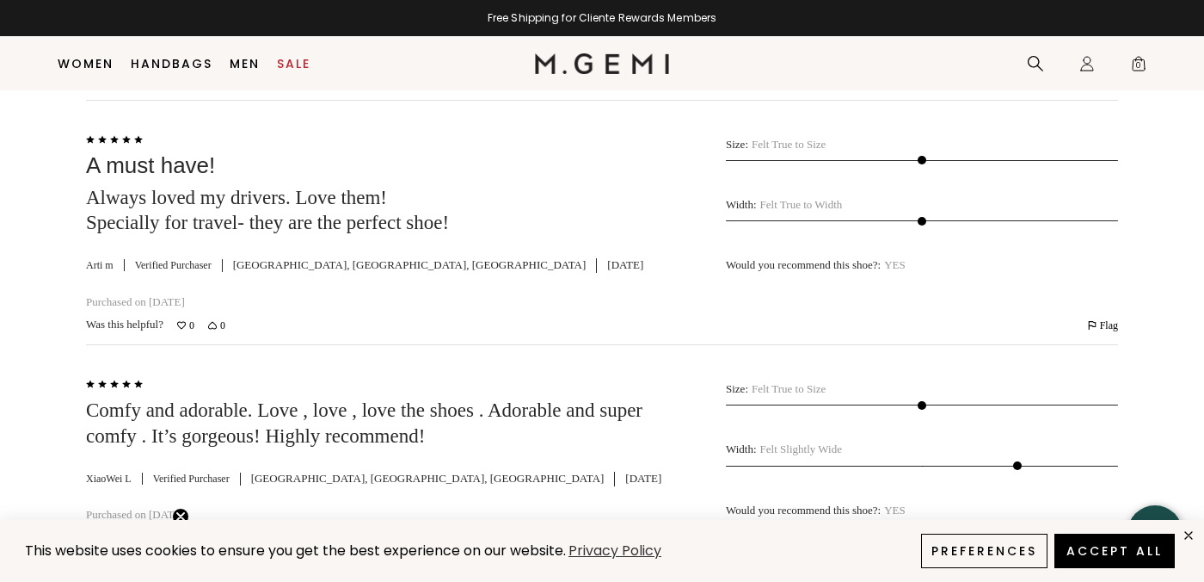
scroll to position [4130, 0]
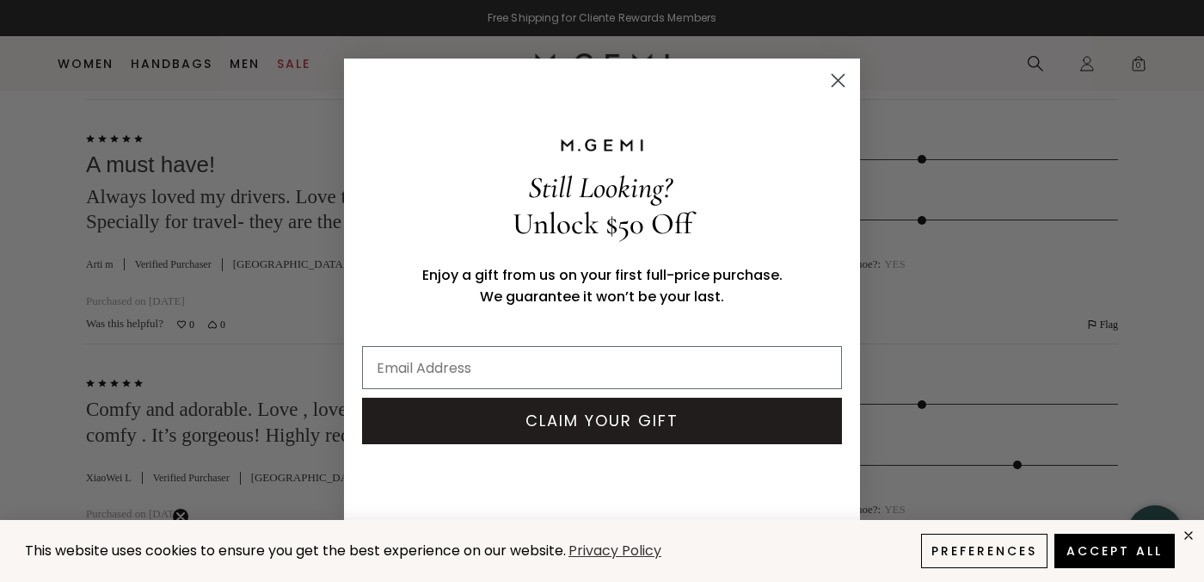
click at [846, 75] on circle "Close dialog" at bounding box center [838, 80] width 28 height 28
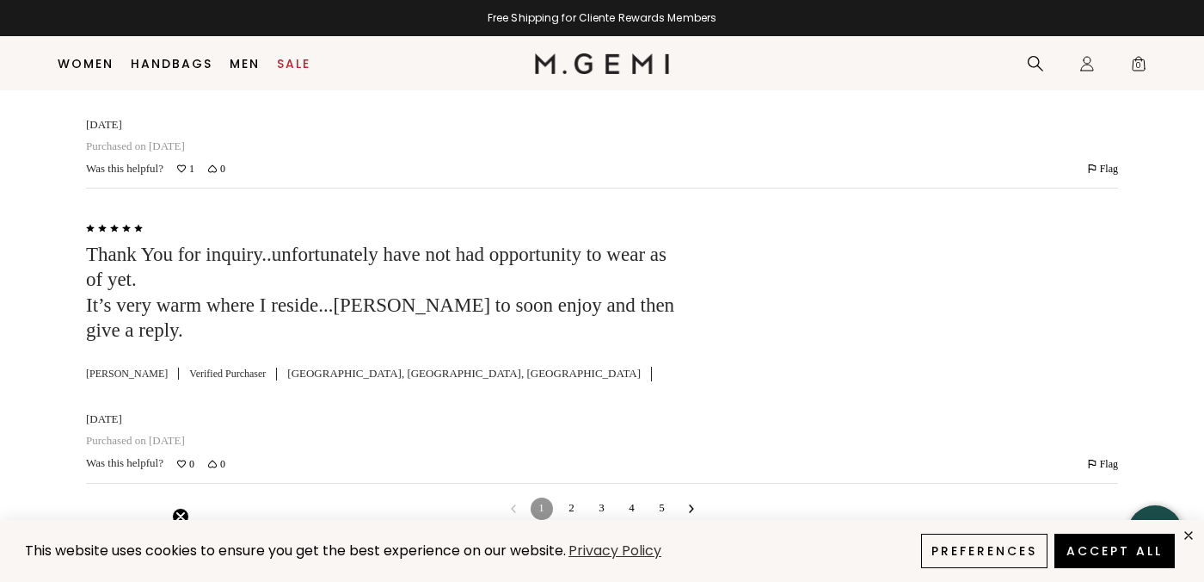
scroll to position [5809, 0]
click at [576, 496] on link "2" at bounding box center [572, 507] width 22 height 22
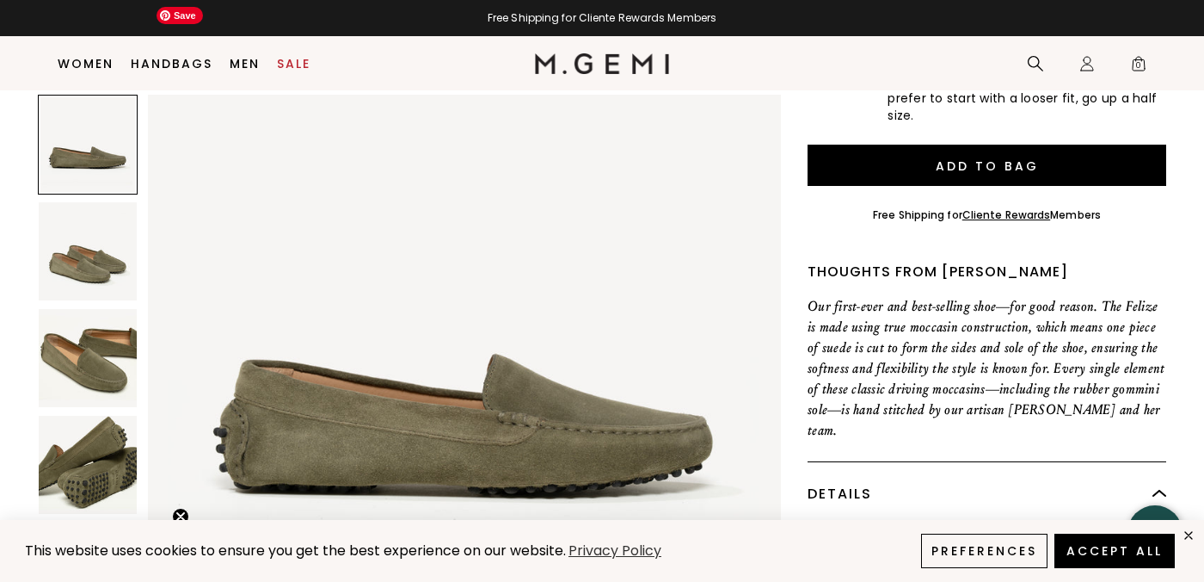
scroll to position [0, 0]
